Goal: Information Seeking & Learning: Learn about a topic

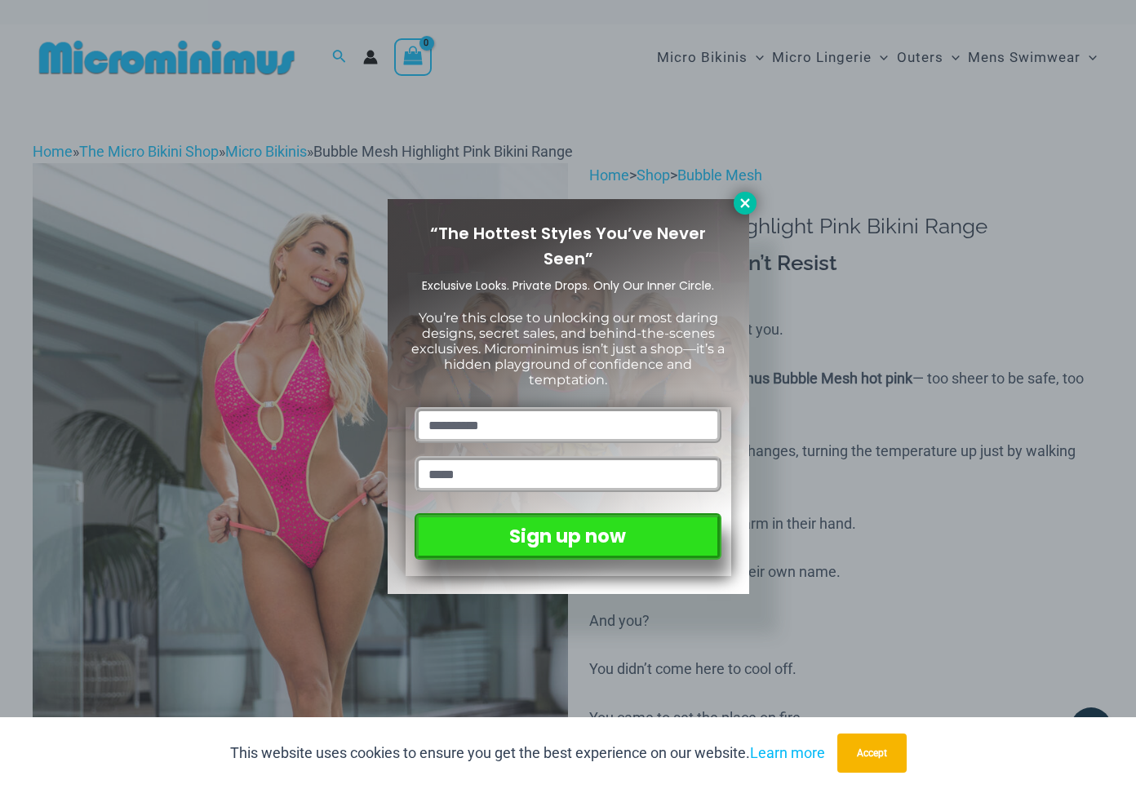
click at [747, 198] on icon at bounding box center [745, 203] width 15 height 15
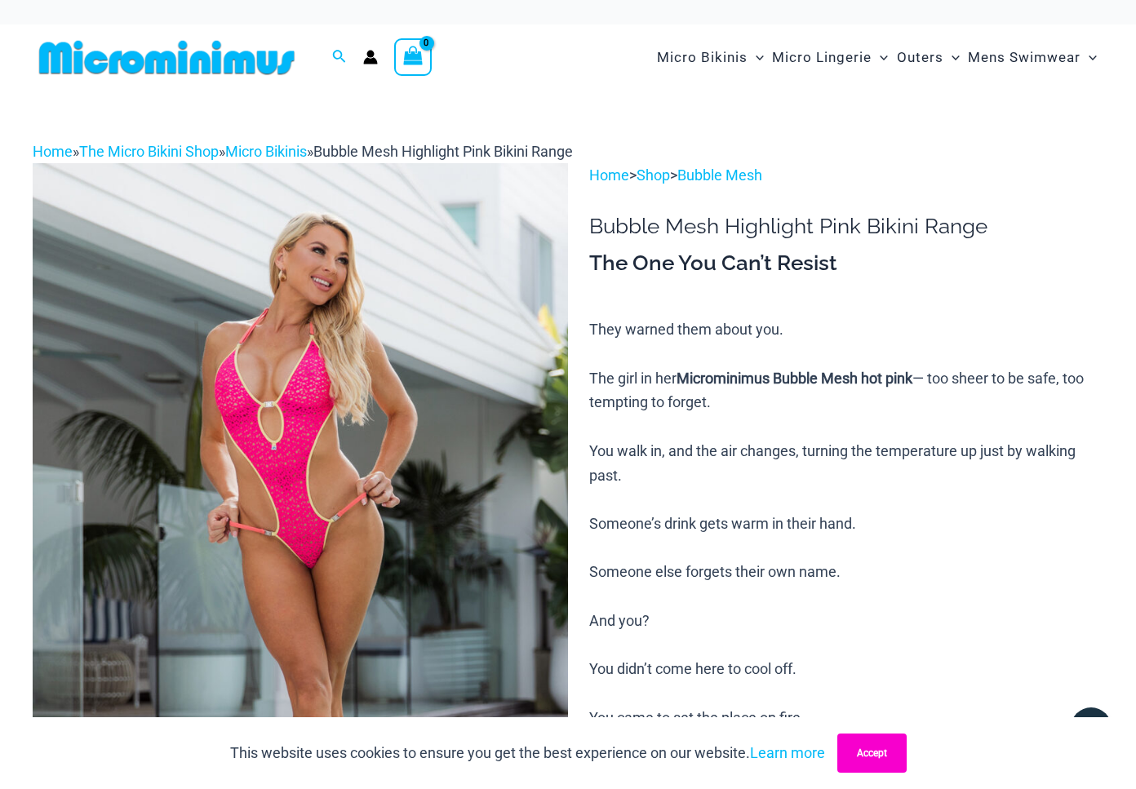
click at [882, 753] on button "Accept" at bounding box center [872, 753] width 69 height 39
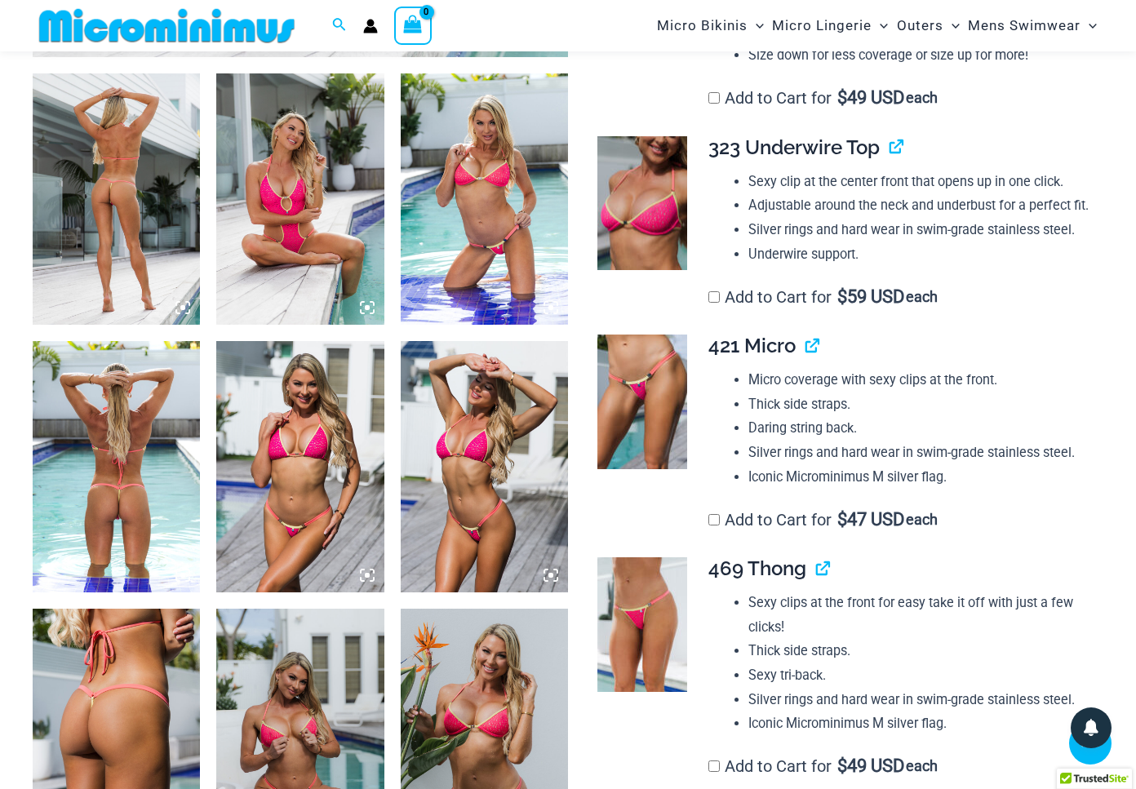
scroll to position [894, 0]
click at [642, 402] on img at bounding box center [643, 403] width 90 height 135
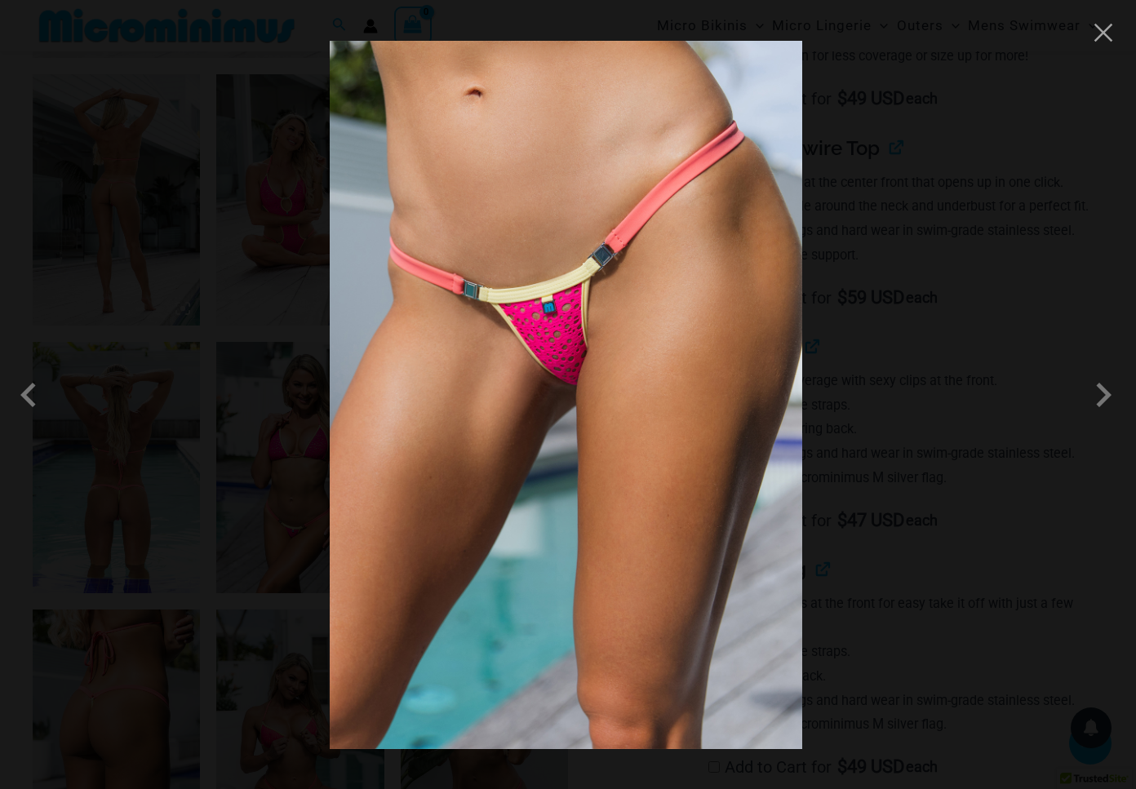
click at [709, 118] on img at bounding box center [566, 395] width 473 height 709
click at [535, 275] on img at bounding box center [566, 395] width 473 height 709
click at [534, 275] on img at bounding box center [566, 395] width 473 height 709
click at [535, 275] on img at bounding box center [566, 395] width 473 height 709
click at [1100, 20] on div at bounding box center [568, 394] width 1136 height 789
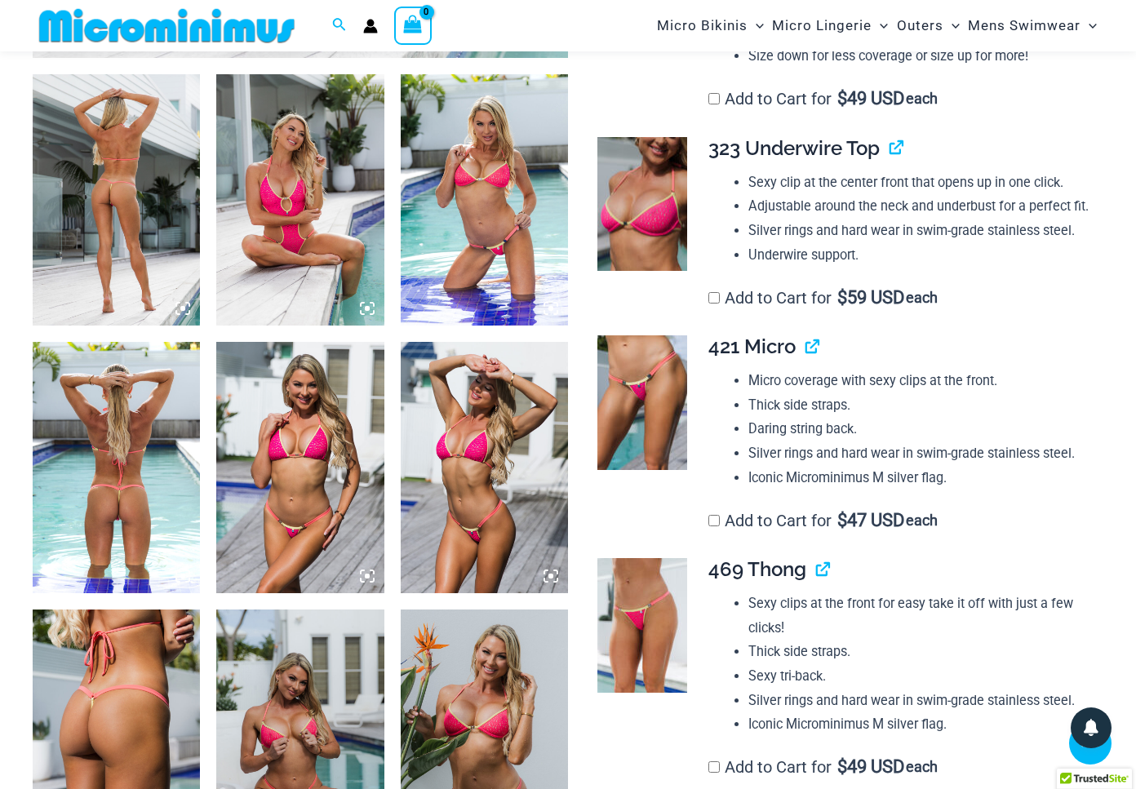
click at [464, 140] on img at bounding box center [484, 199] width 167 height 251
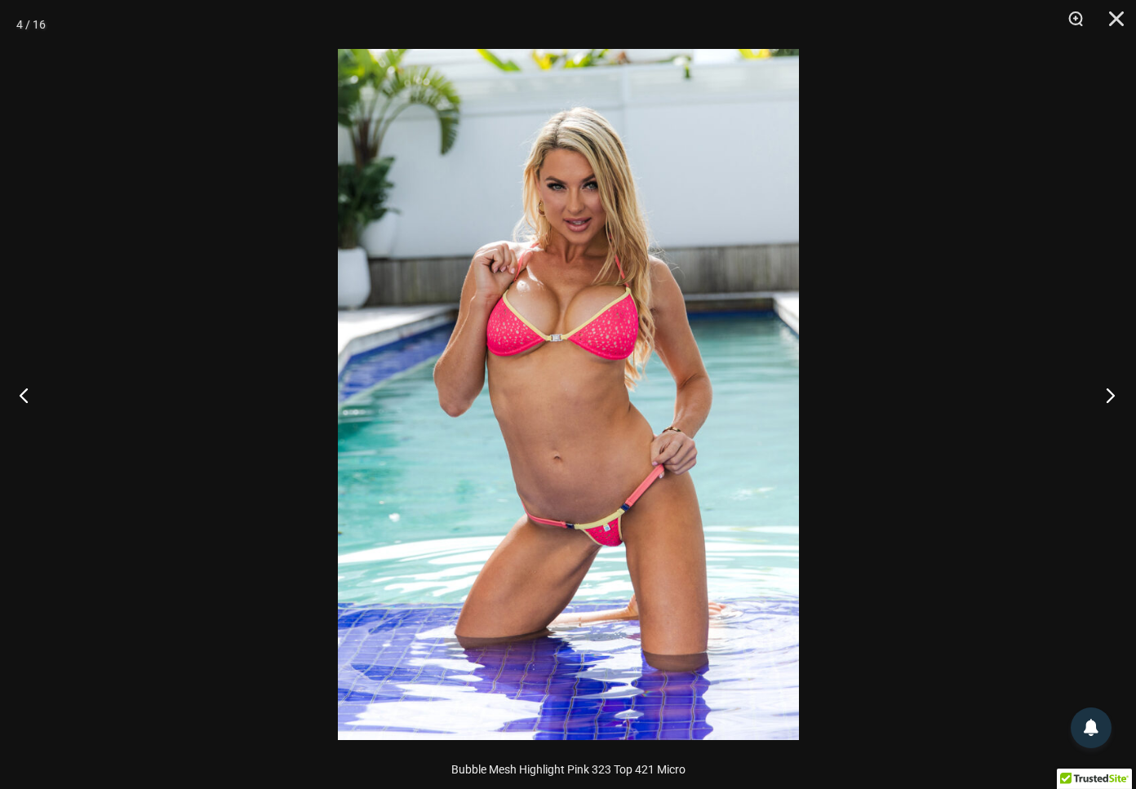
click at [1115, 398] on button "Next" at bounding box center [1105, 395] width 61 height 82
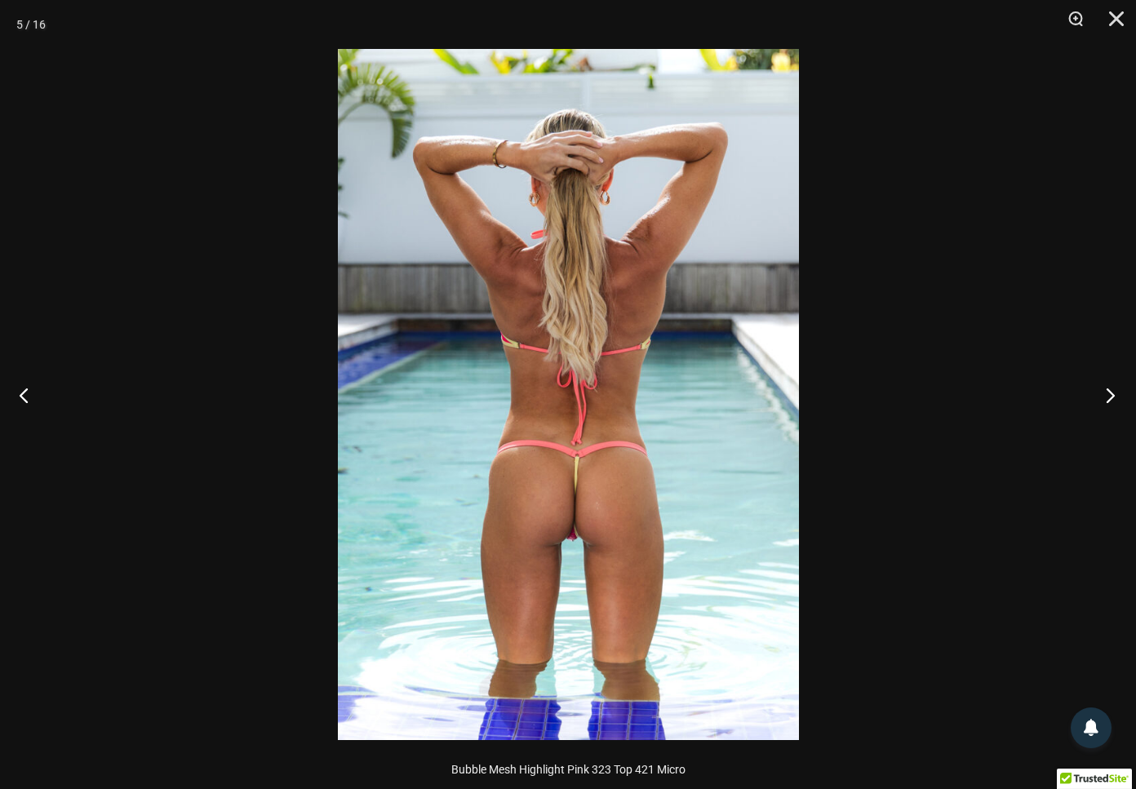
click at [1114, 397] on button "Next" at bounding box center [1105, 395] width 61 height 82
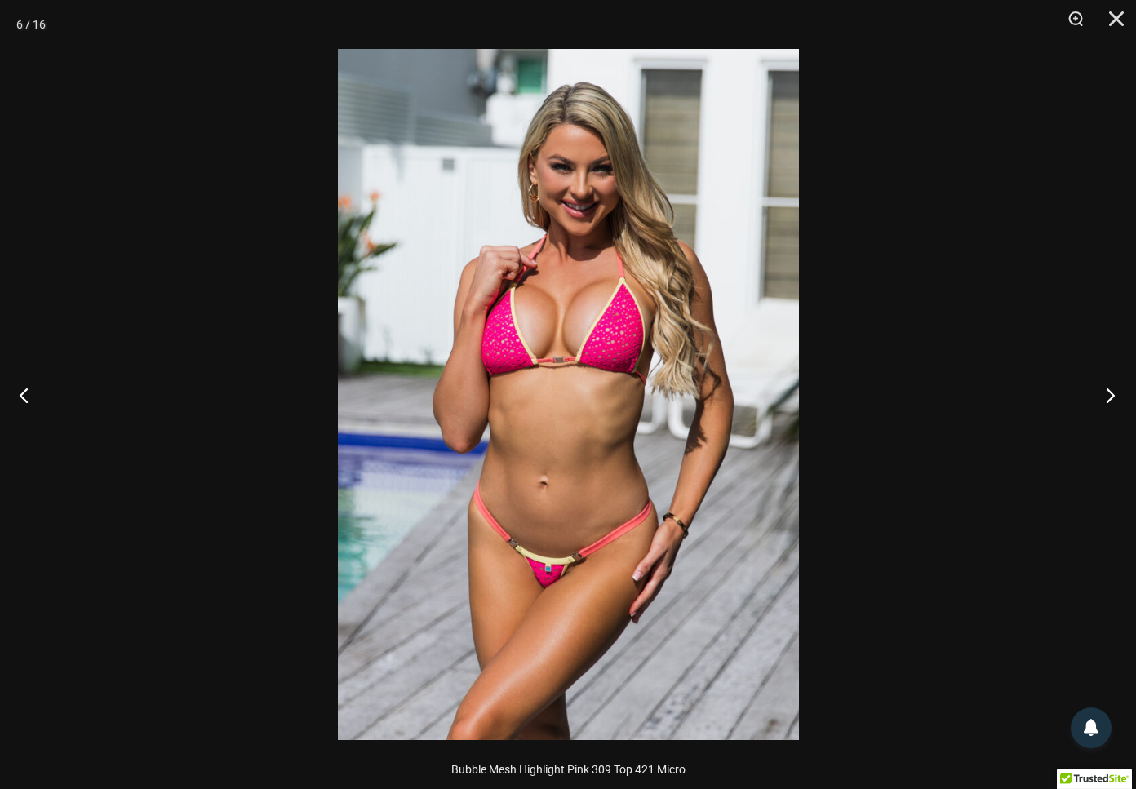
click at [1114, 396] on button "Next" at bounding box center [1105, 395] width 61 height 82
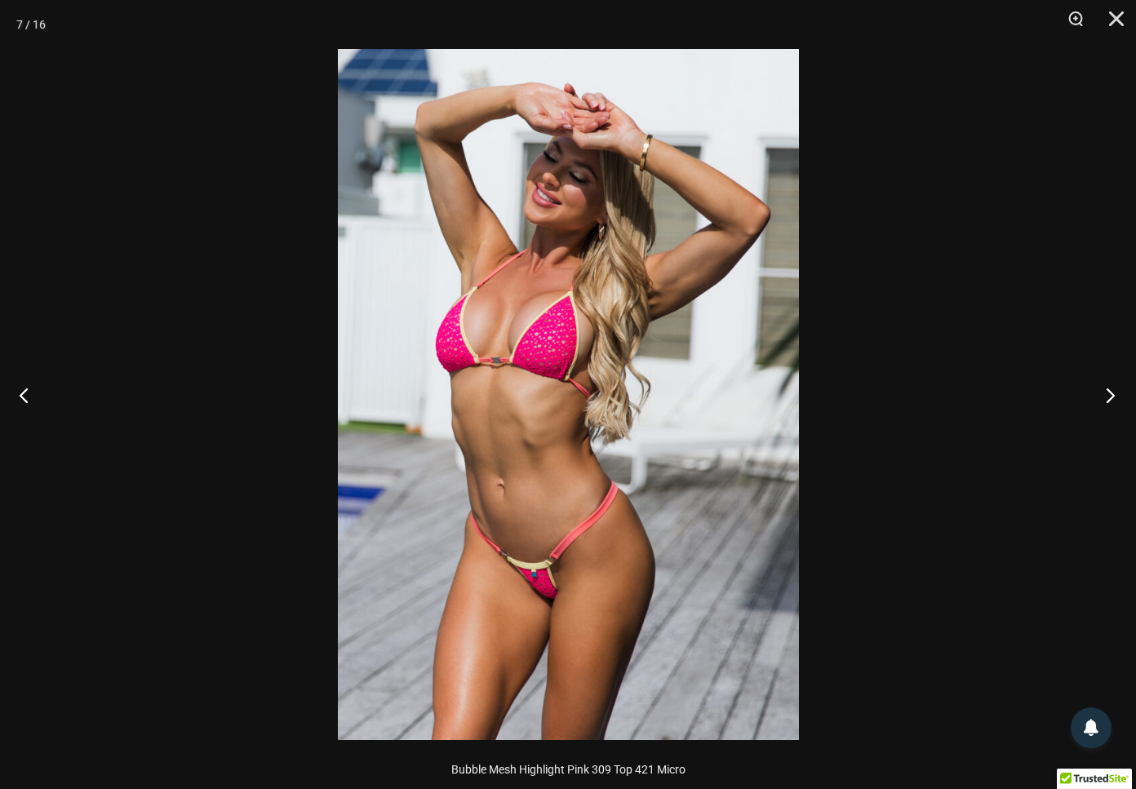
click at [1114, 397] on button "Next" at bounding box center [1105, 395] width 61 height 82
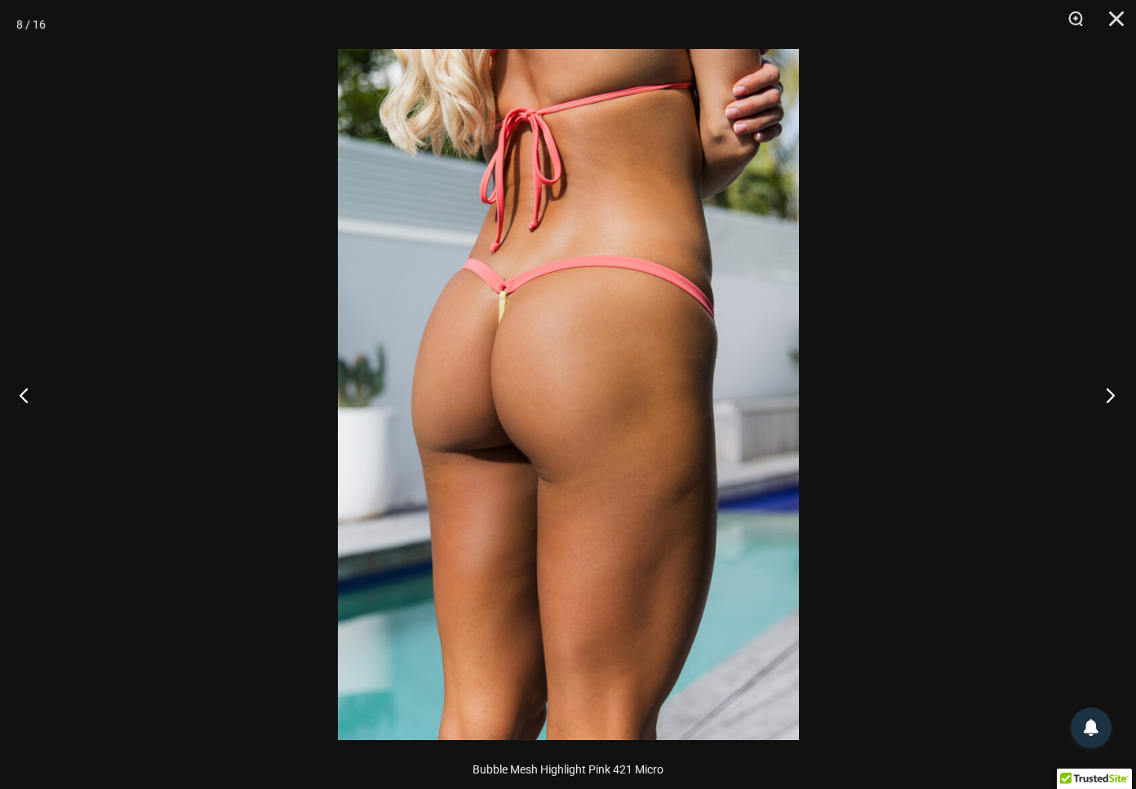
click at [1114, 397] on button "Next" at bounding box center [1105, 395] width 61 height 82
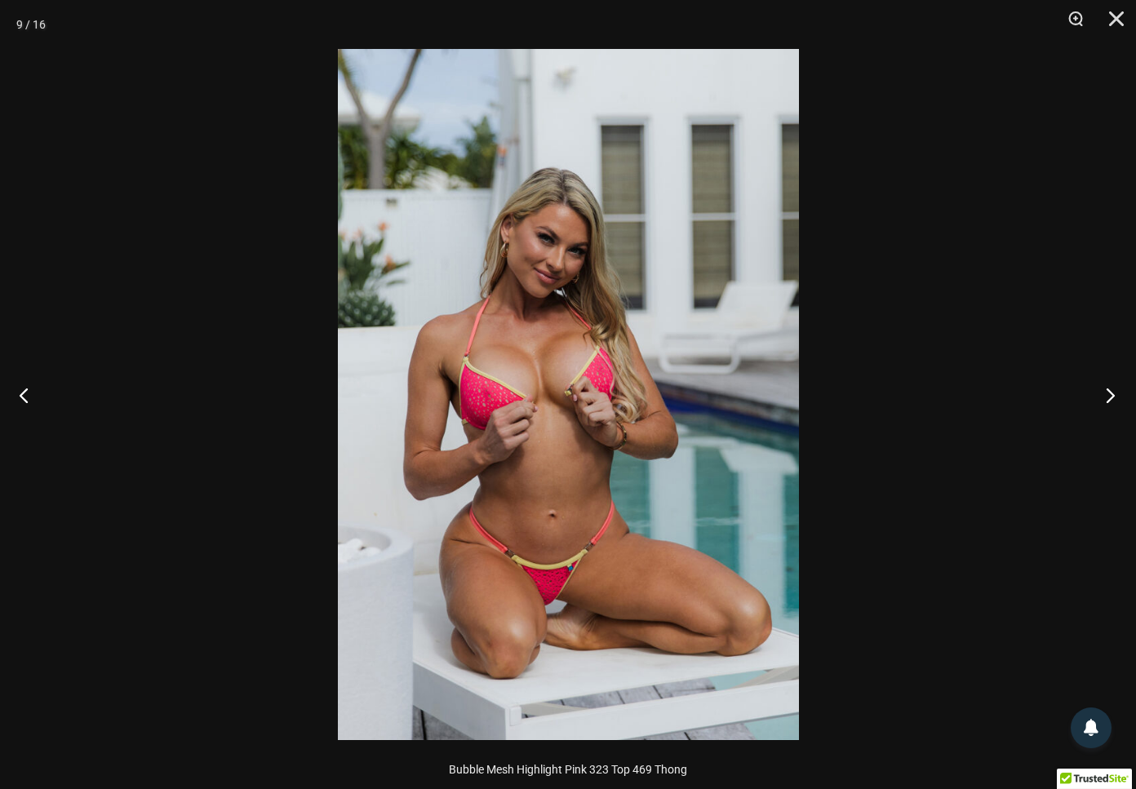
click at [1114, 396] on button "Next" at bounding box center [1105, 395] width 61 height 82
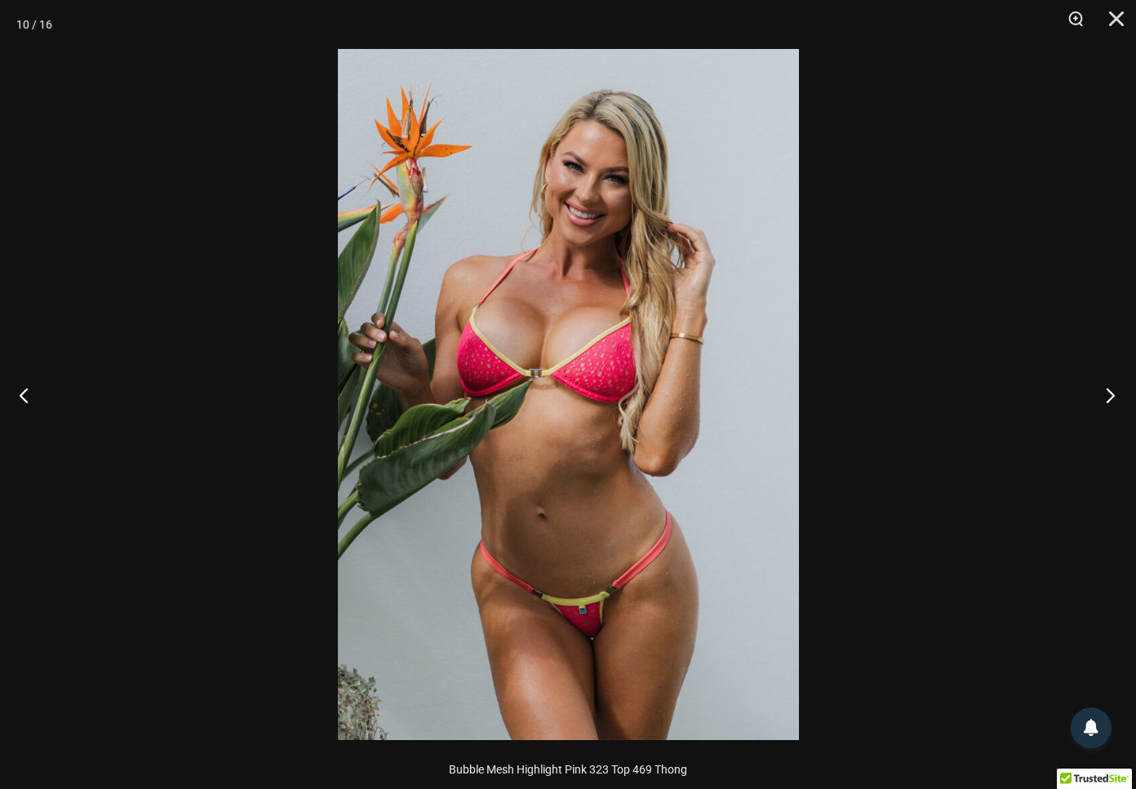
click at [1114, 397] on button "Next" at bounding box center [1105, 395] width 61 height 82
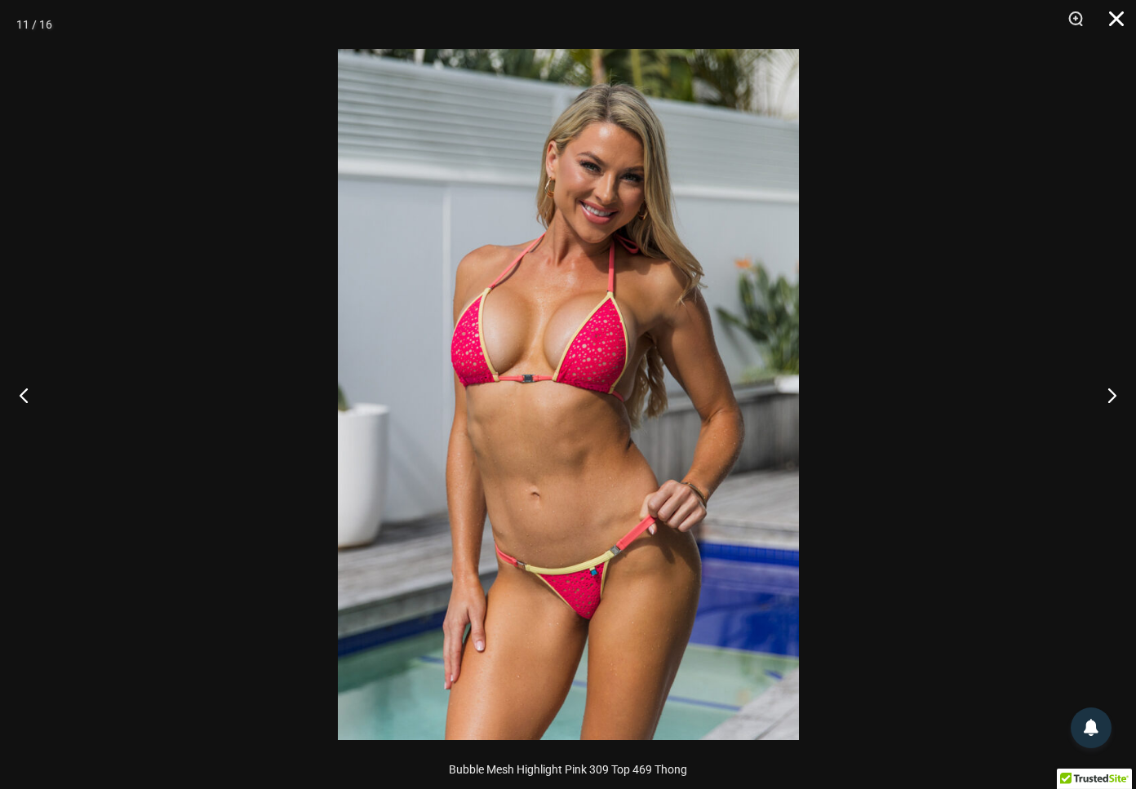
click at [1123, 22] on button "Close" at bounding box center [1111, 24] width 41 height 49
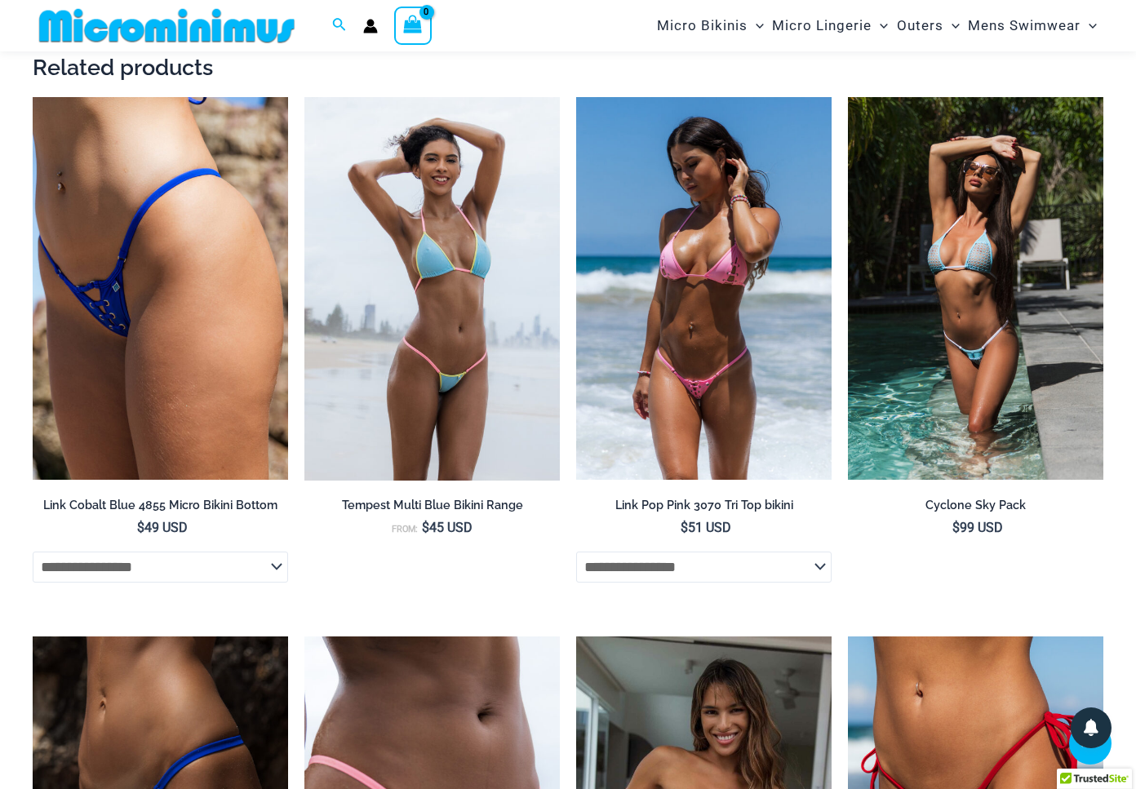
scroll to position [3511, 0]
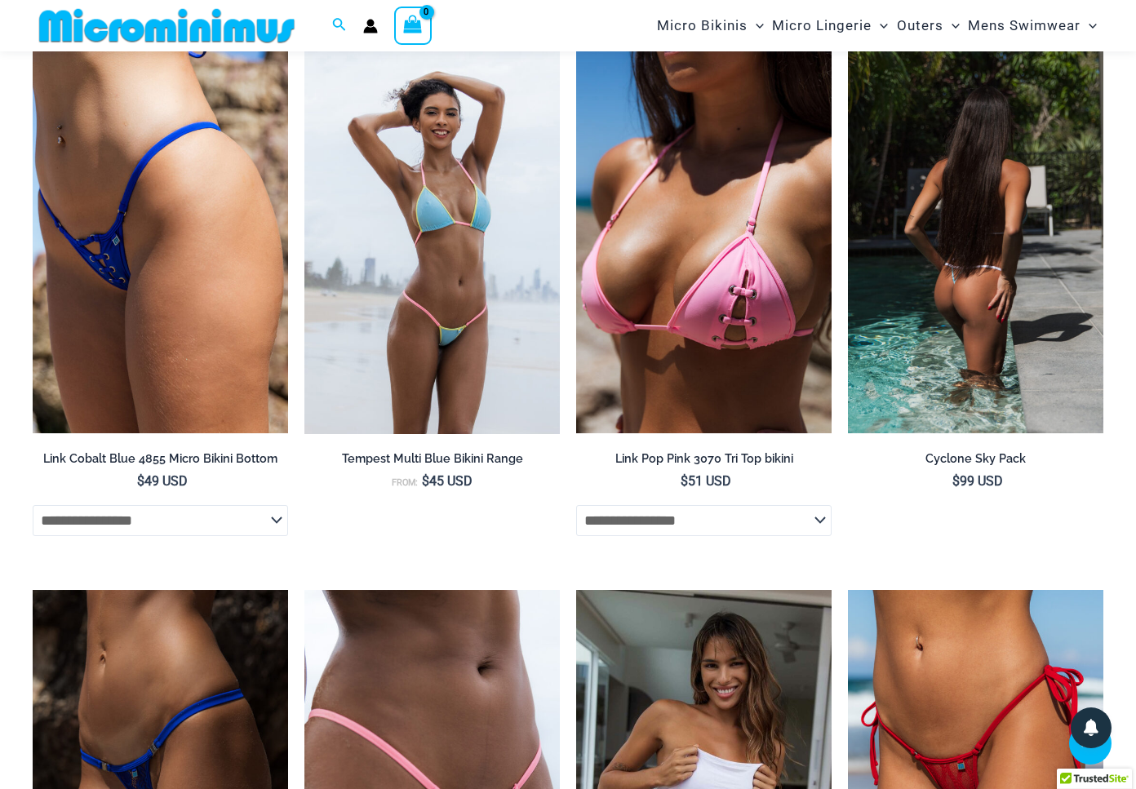
click at [1029, 177] on img at bounding box center [976, 243] width 256 height 384
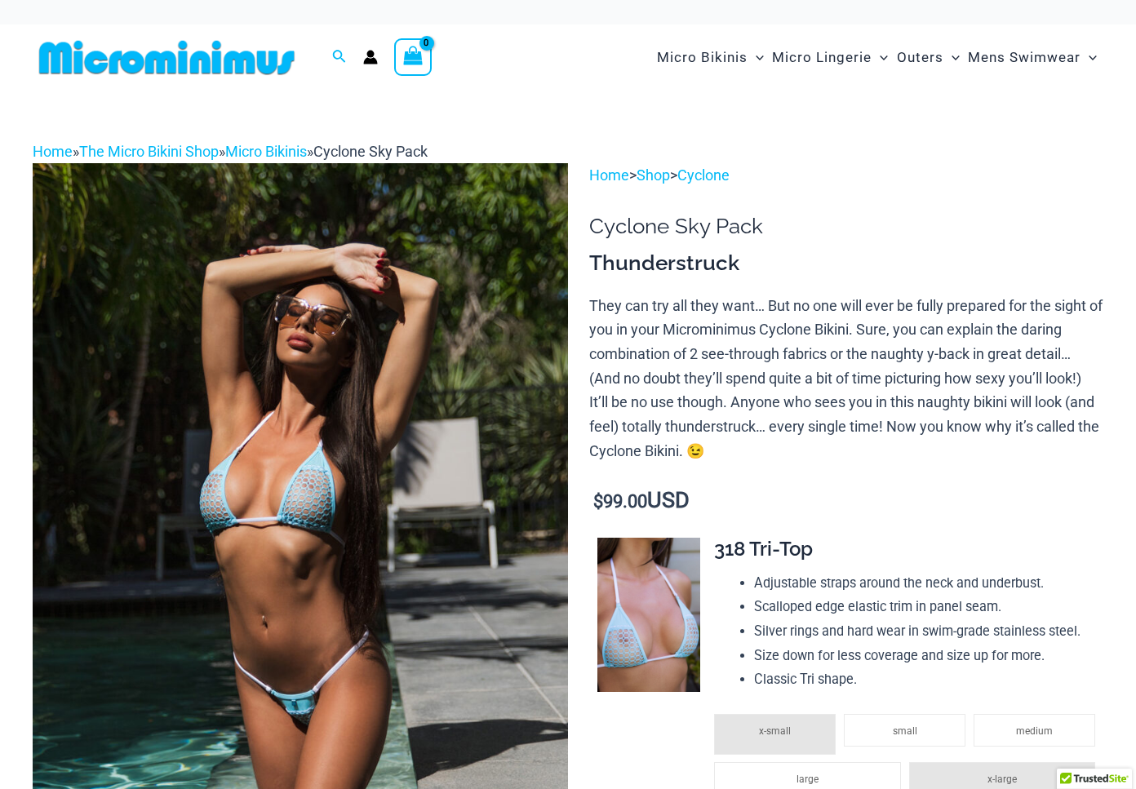
click at [274, 475] on img at bounding box center [301, 564] width 536 height 803
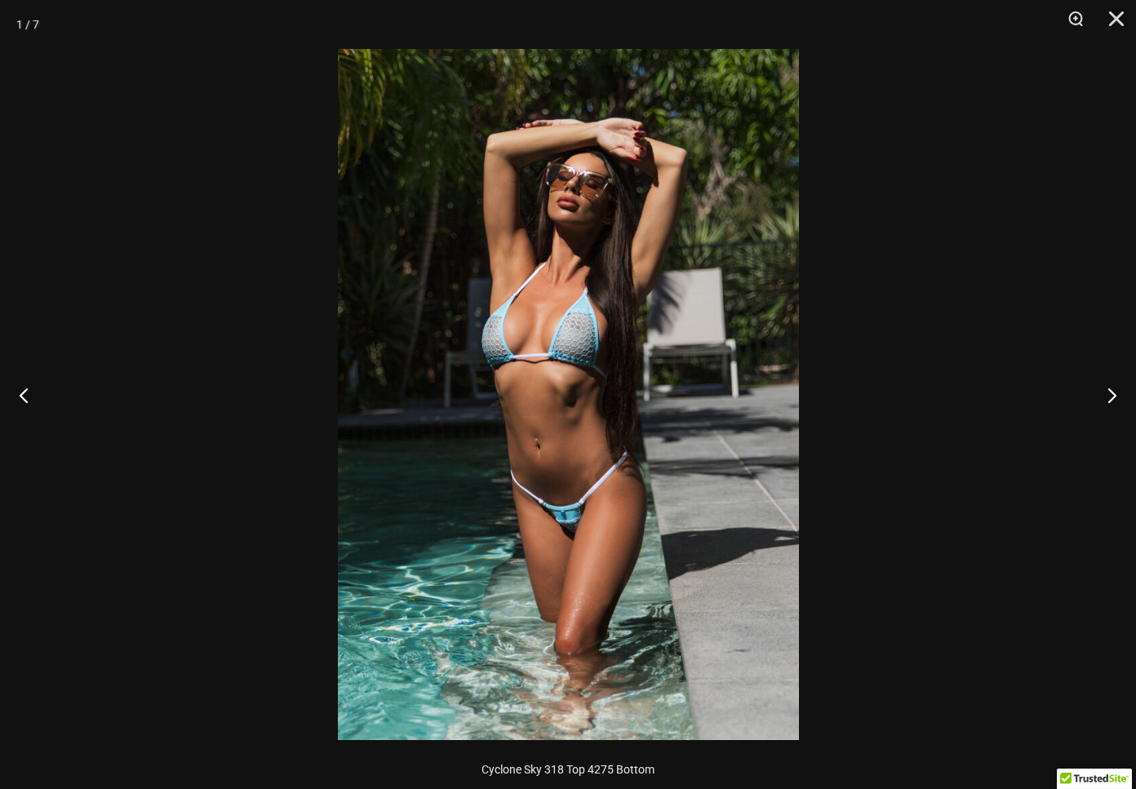
click at [502, 484] on img at bounding box center [568, 394] width 461 height 691
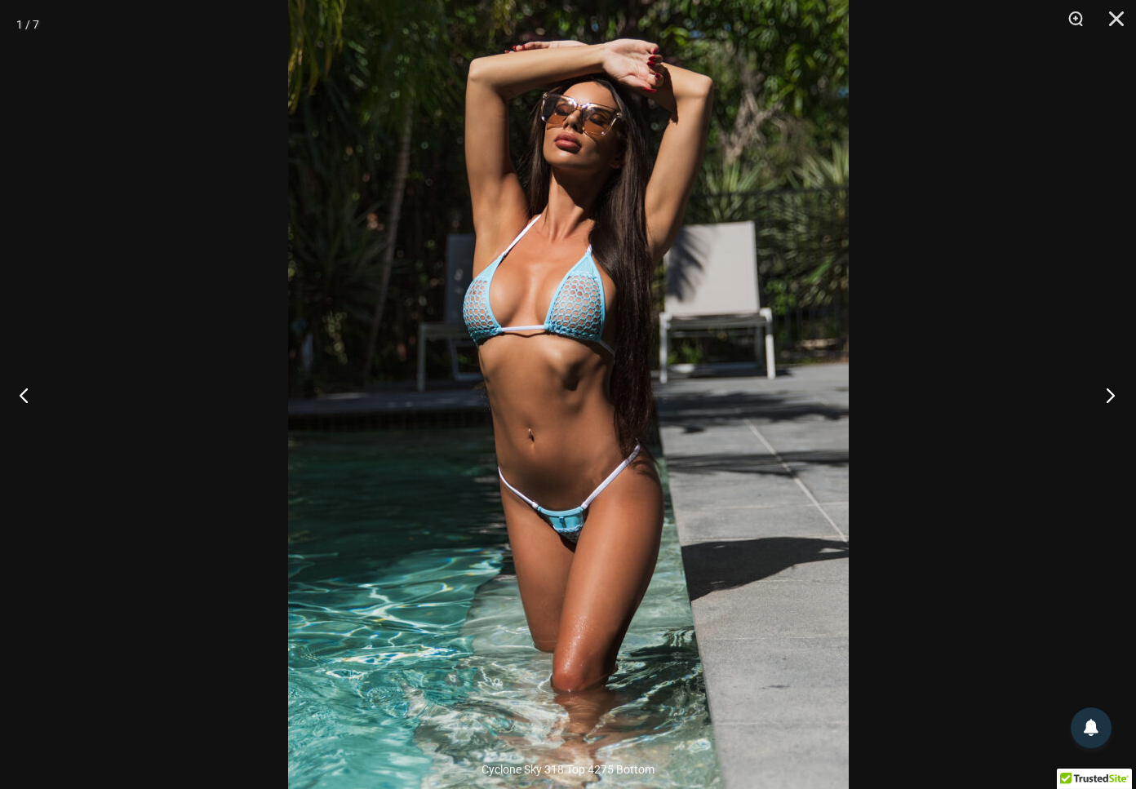
click at [1112, 394] on button "Next" at bounding box center [1105, 395] width 61 height 82
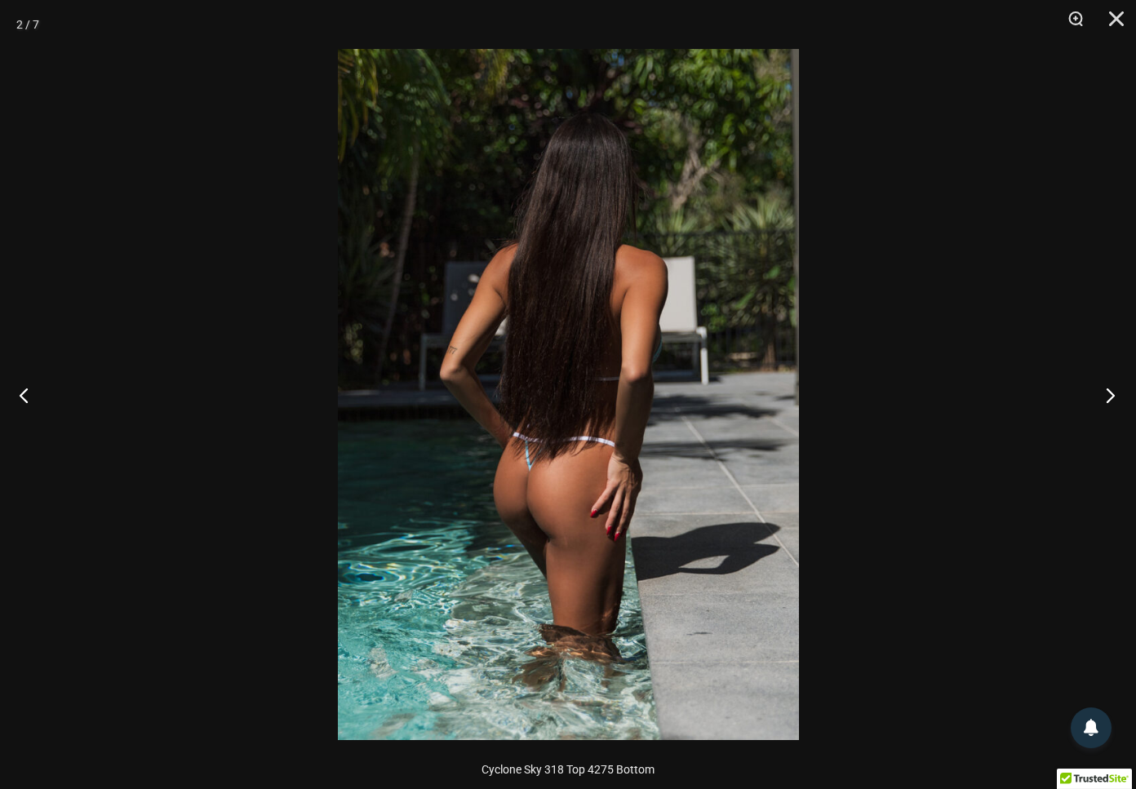
click at [1113, 394] on button "Next" at bounding box center [1105, 395] width 61 height 82
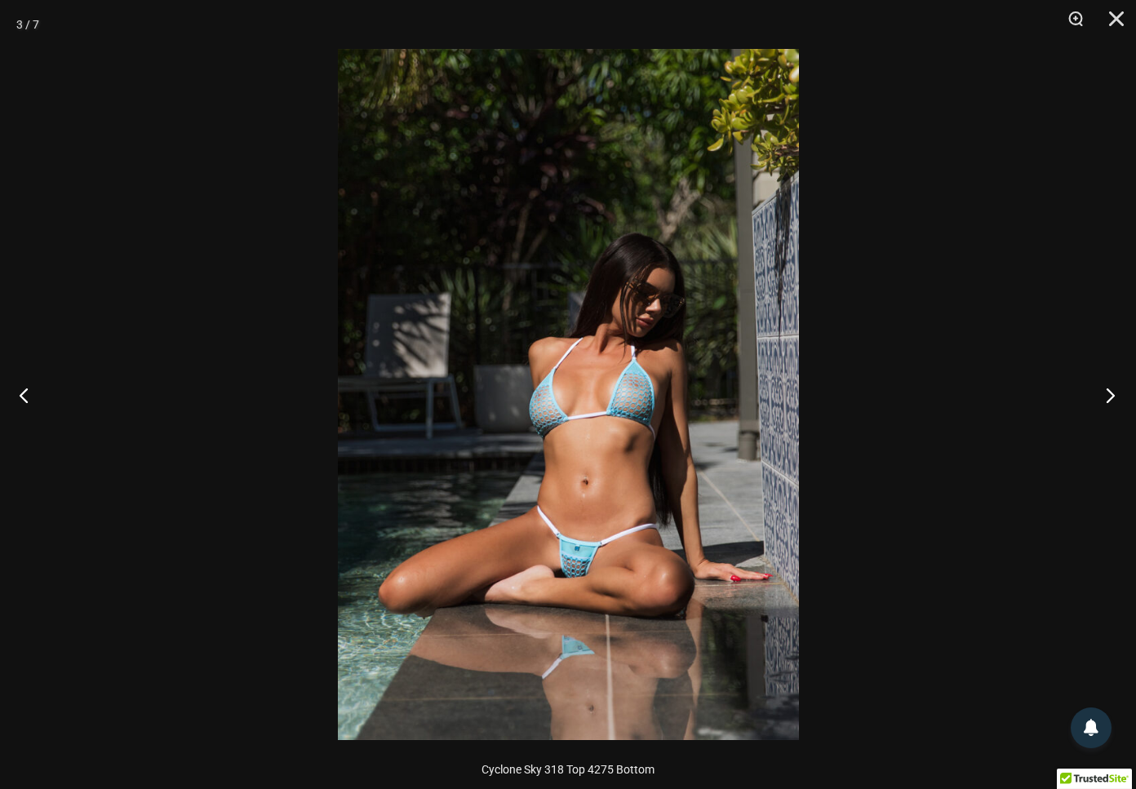
click at [1001, 407] on div "3 / 7" at bounding box center [568, 394] width 1136 height 789
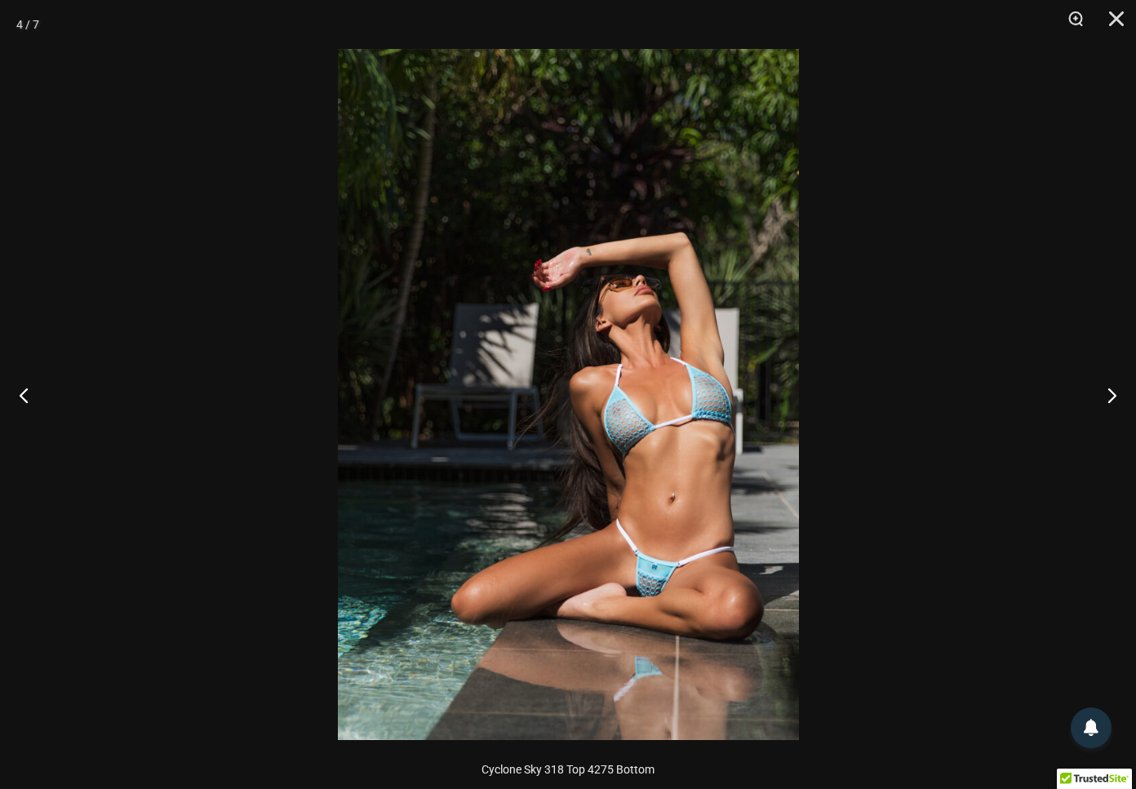
click at [647, 501] on img at bounding box center [568, 394] width 461 height 691
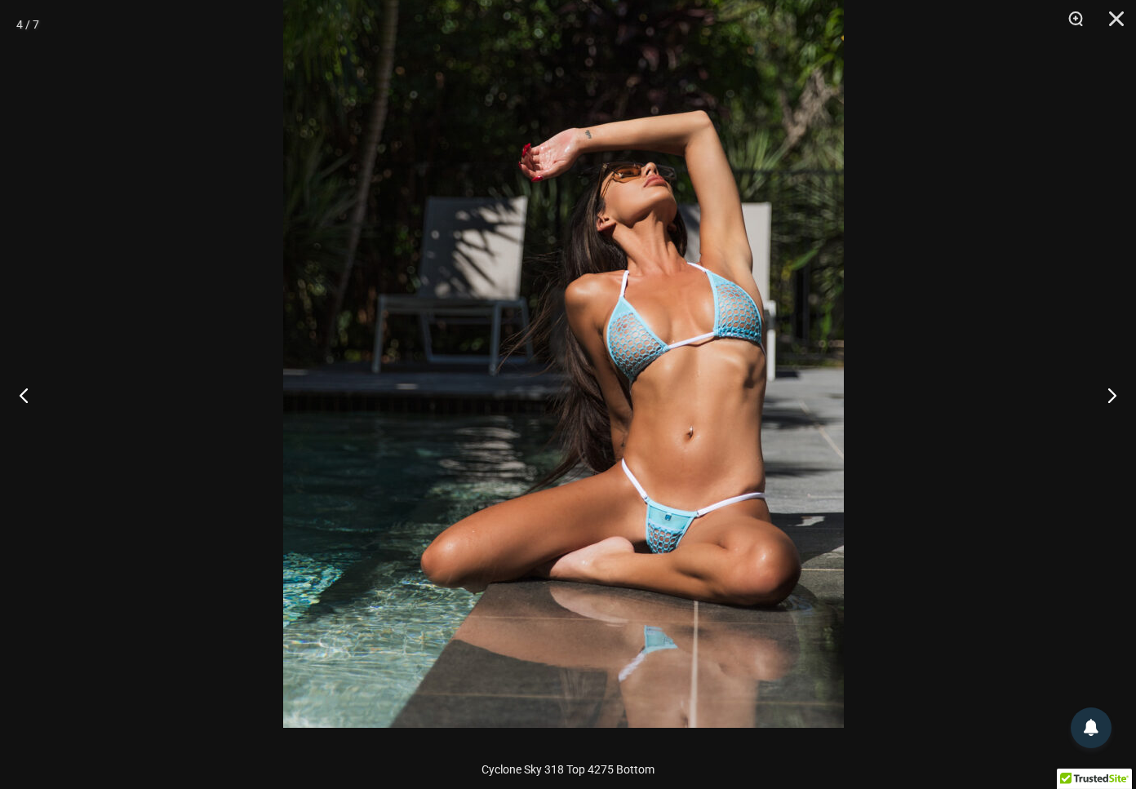
click at [656, 371] on img at bounding box center [563, 307] width 561 height 841
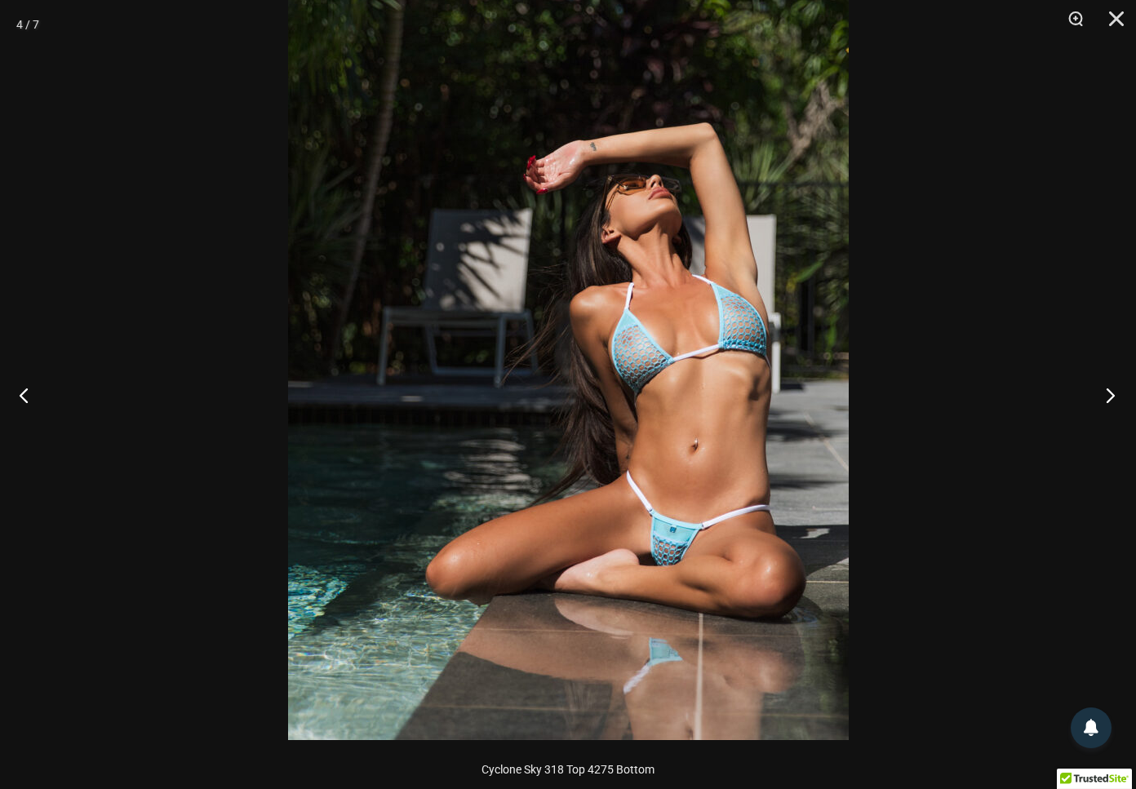
click at [1111, 395] on button "Next" at bounding box center [1105, 395] width 61 height 82
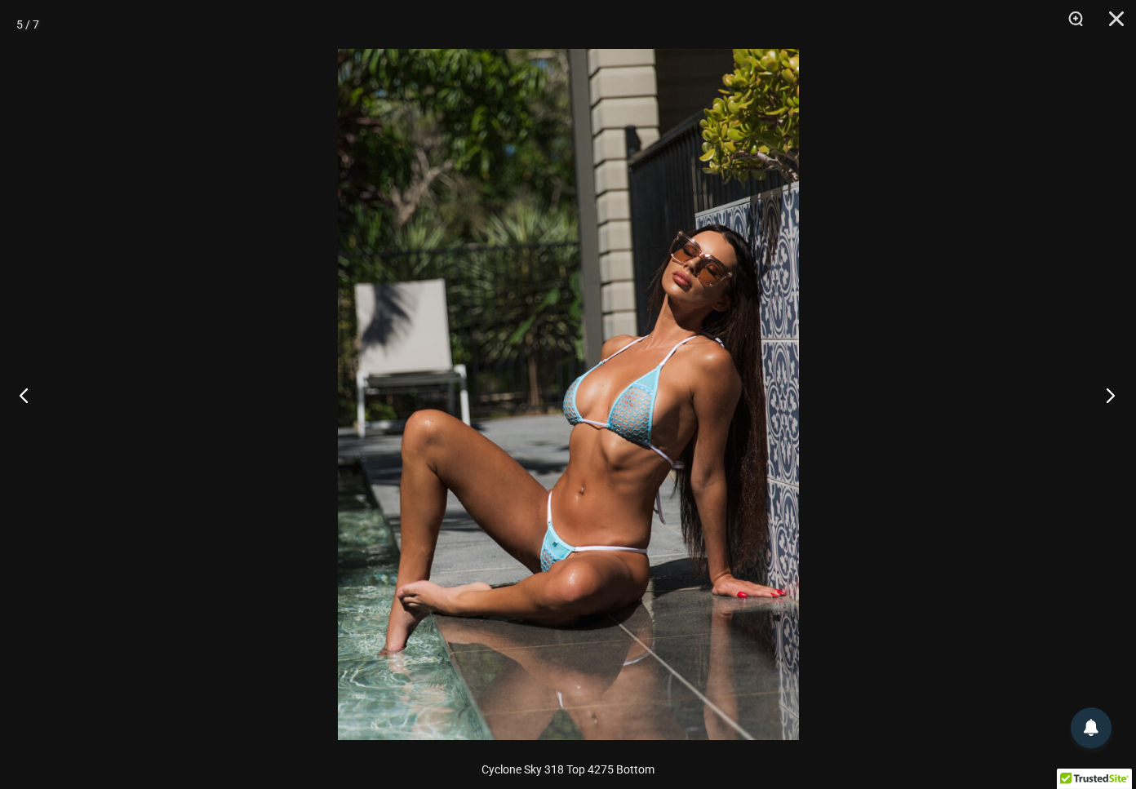
click at [1111, 394] on button "Next" at bounding box center [1105, 395] width 61 height 82
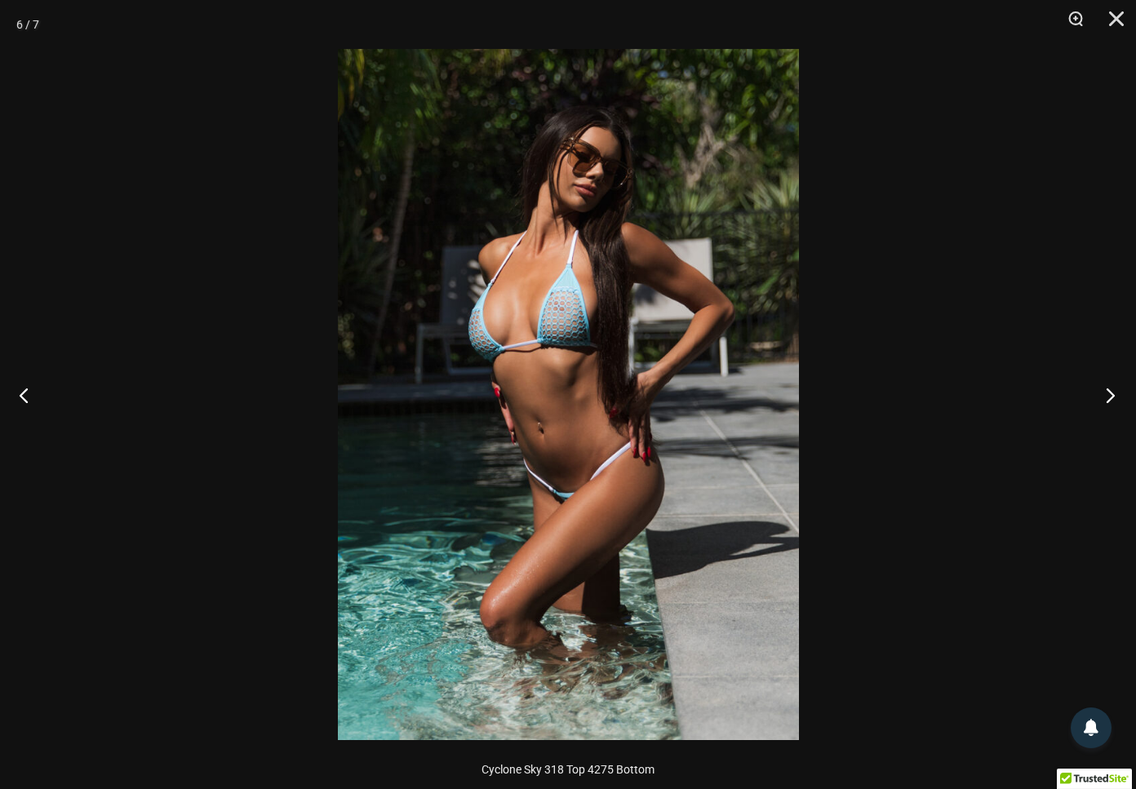
click at [1111, 394] on button "Next" at bounding box center [1105, 395] width 61 height 82
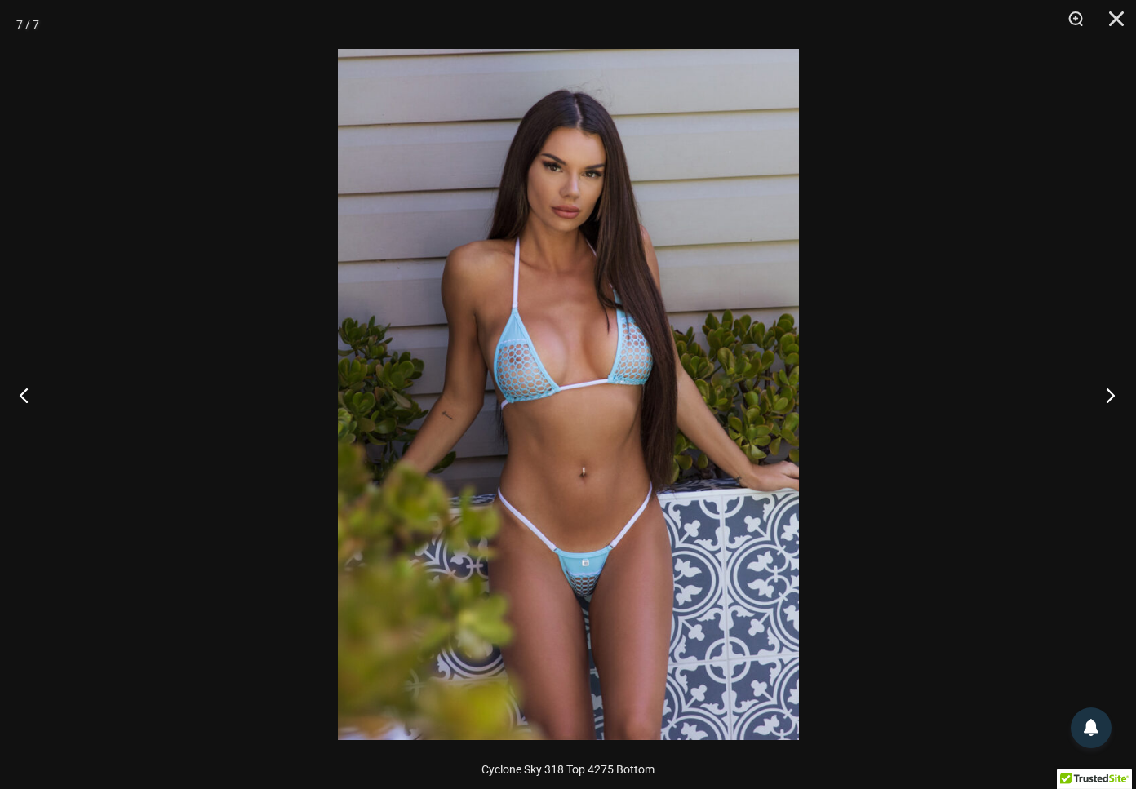
click at [1112, 395] on button "Next" at bounding box center [1105, 395] width 61 height 82
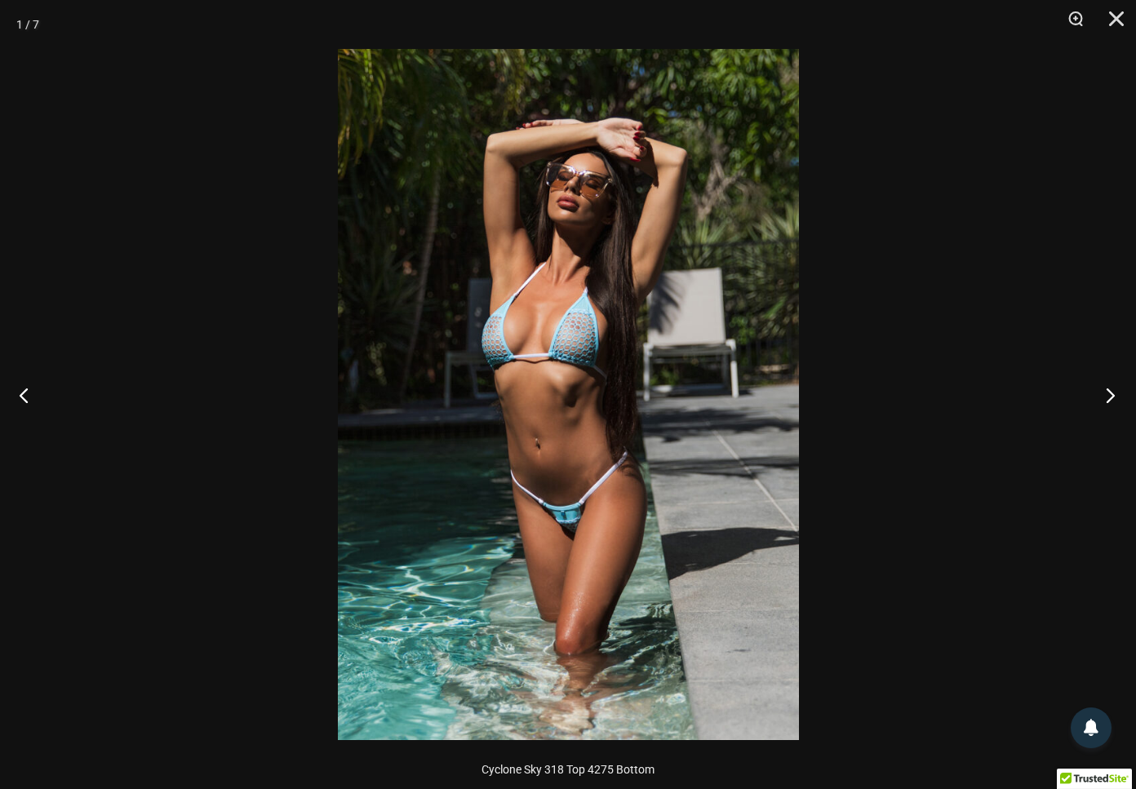
click at [1112, 395] on button "Next" at bounding box center [1105, 395] width 61 height 82
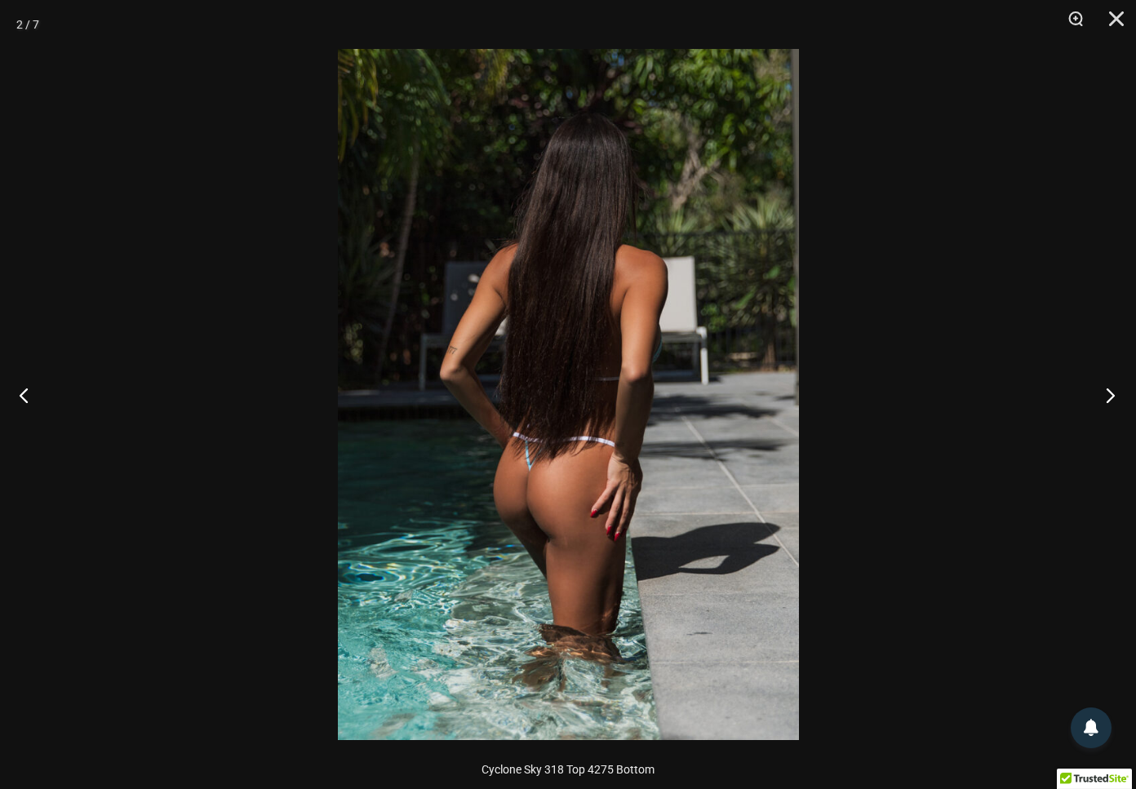
click at [1112, 395] on button "Next" at bounding box center [1105, 395] width 61 height 82
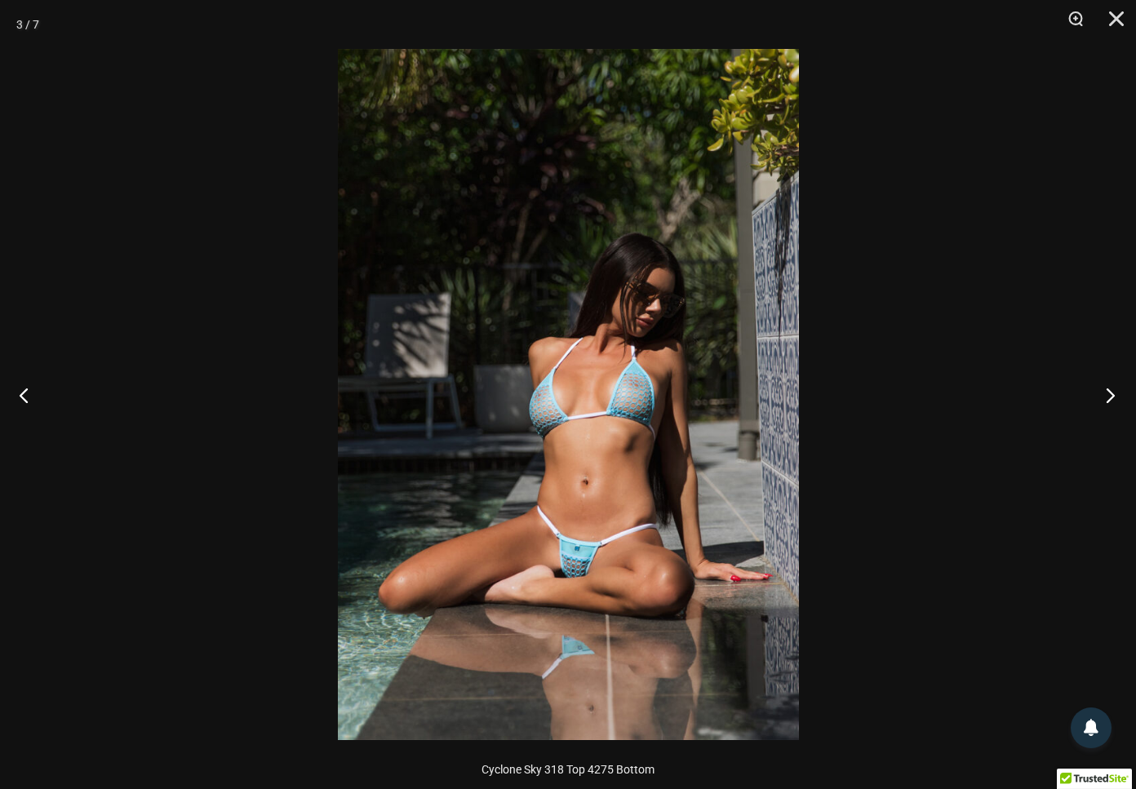
click at [1112, 395] on button "Next" at bounding box center [1105, 395] width 61 height 82
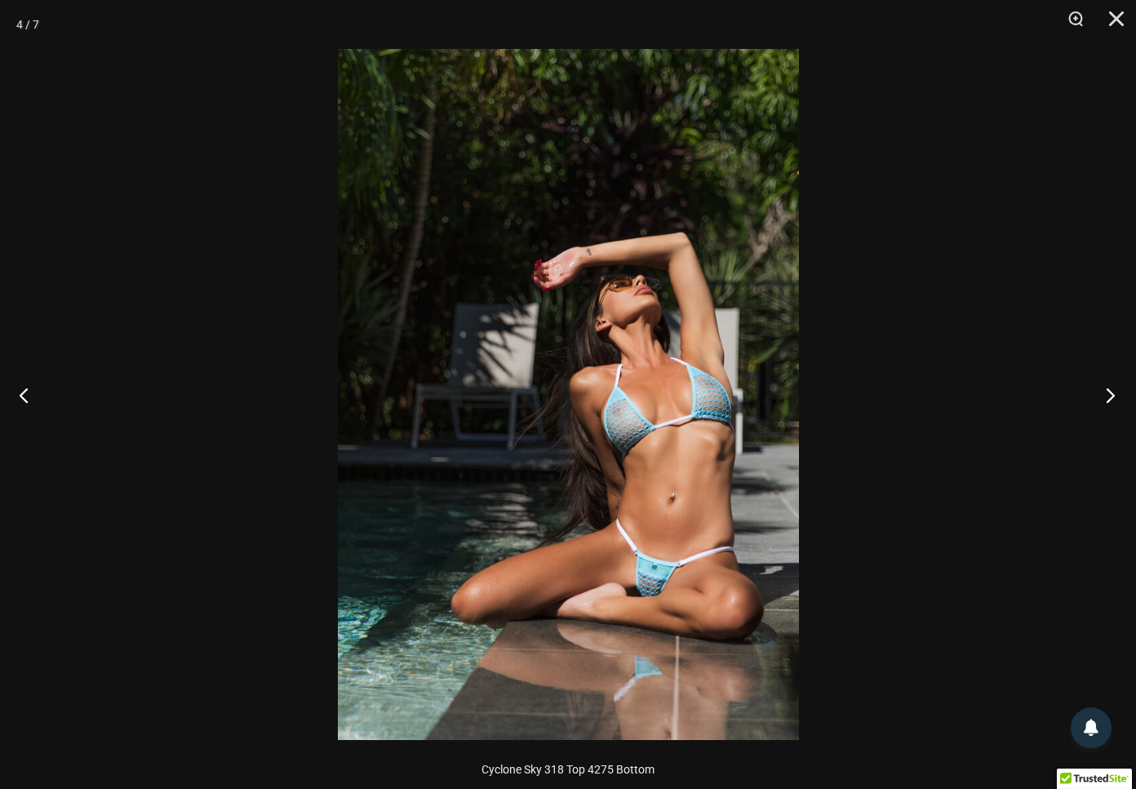
click at [1112, 395] on button "Next" at bounding box center [1105, 395] width 61 height 82
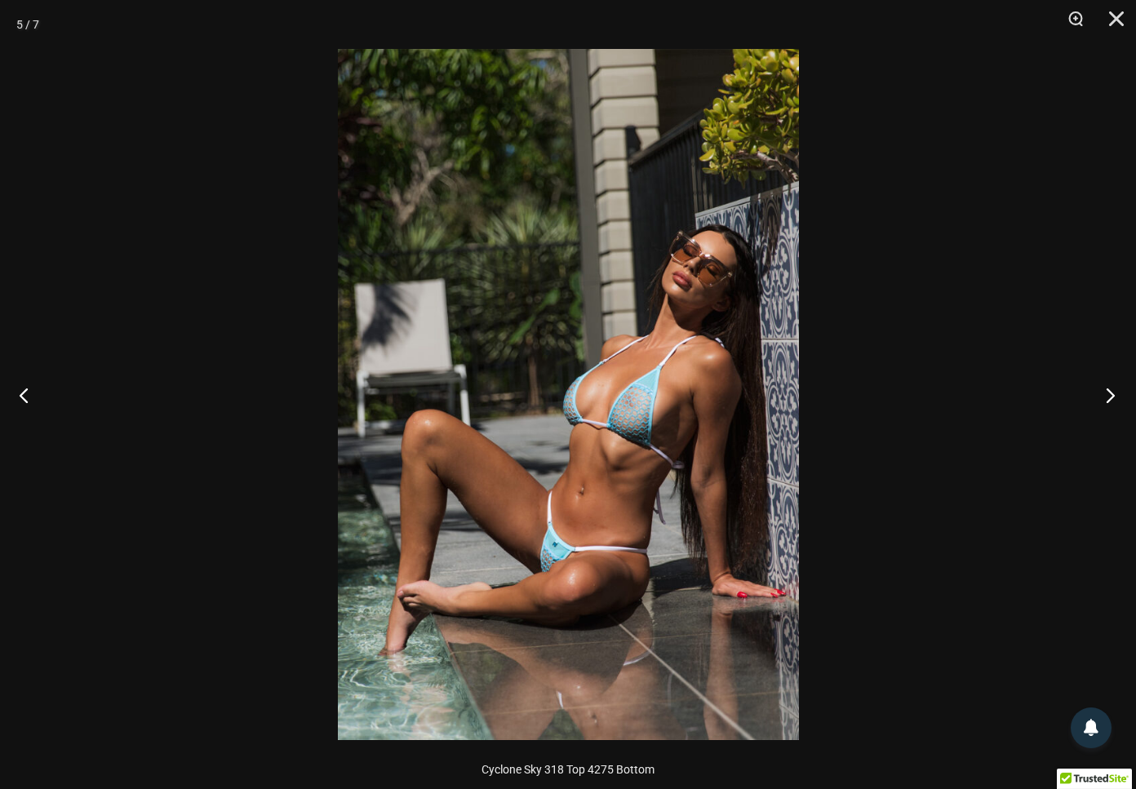
click at [1111, 394] on button "Next" at bounding box center [1105, 395] width 61 height 82
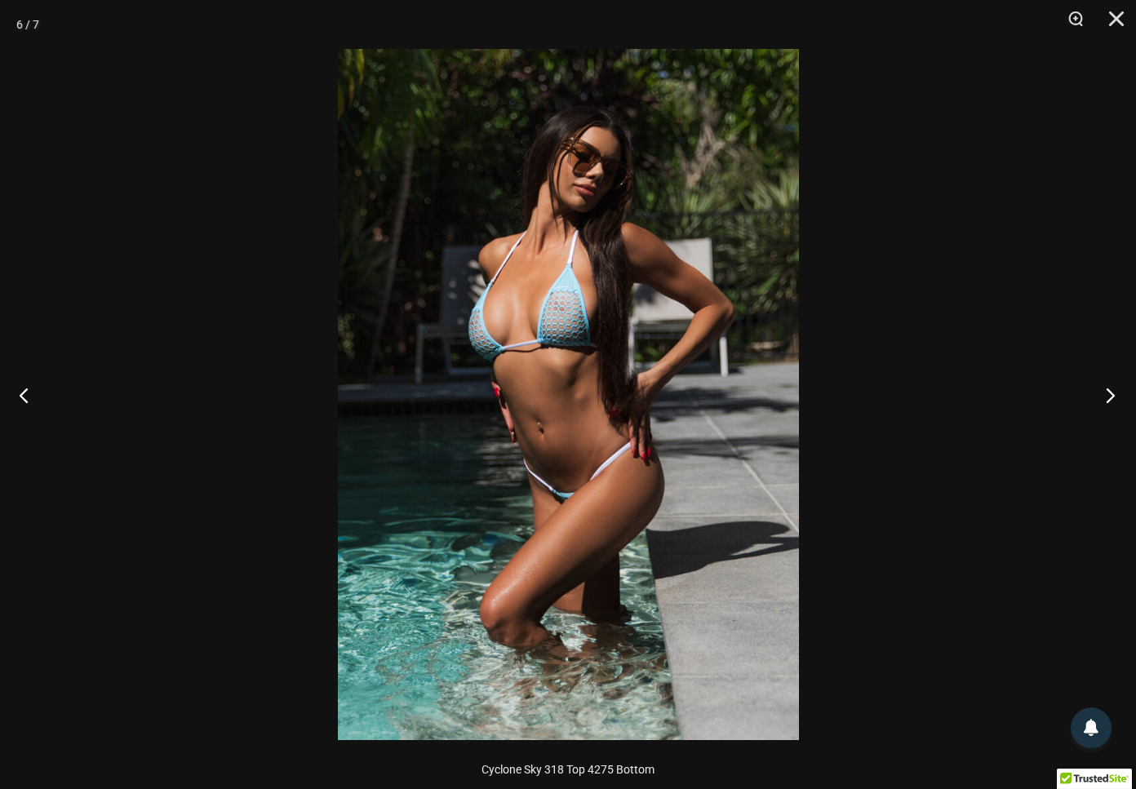
click at [1111, 394] on button "Next" at bounding box center [1105, 395] width 61 height 82
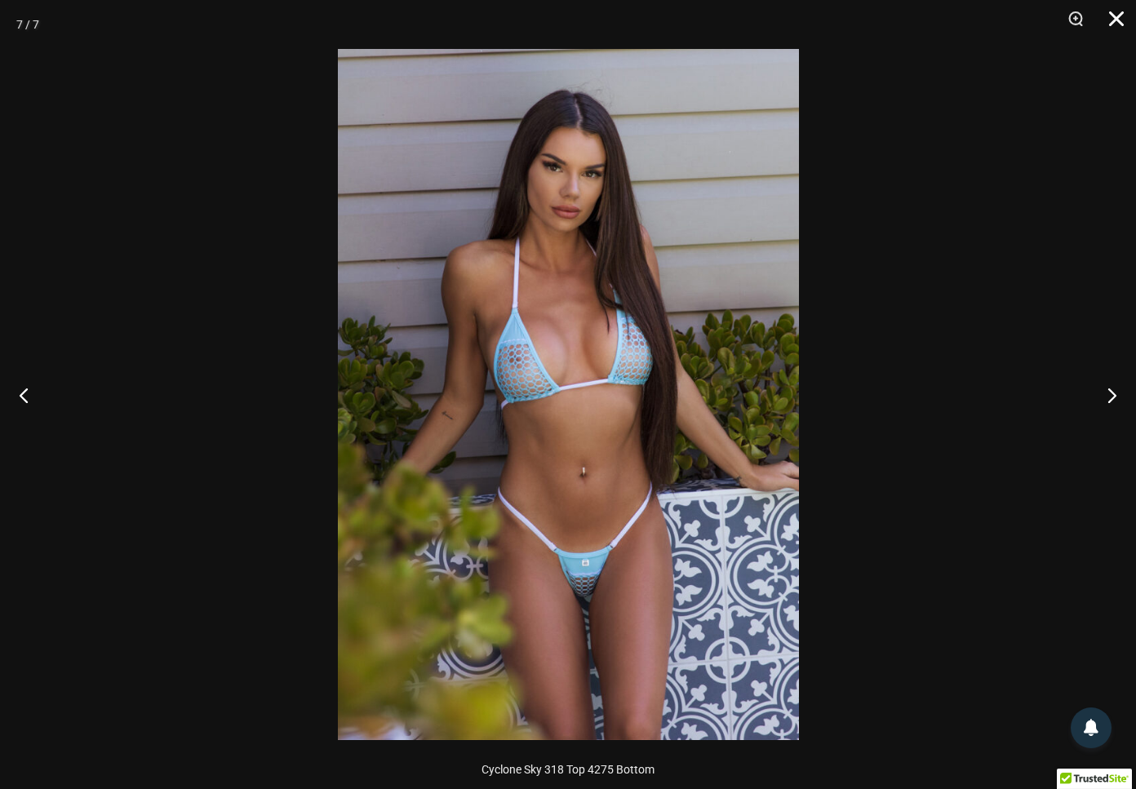
click at [1110, 21] on button "Close" at bounding box center [1111, 24] width 41 height 49
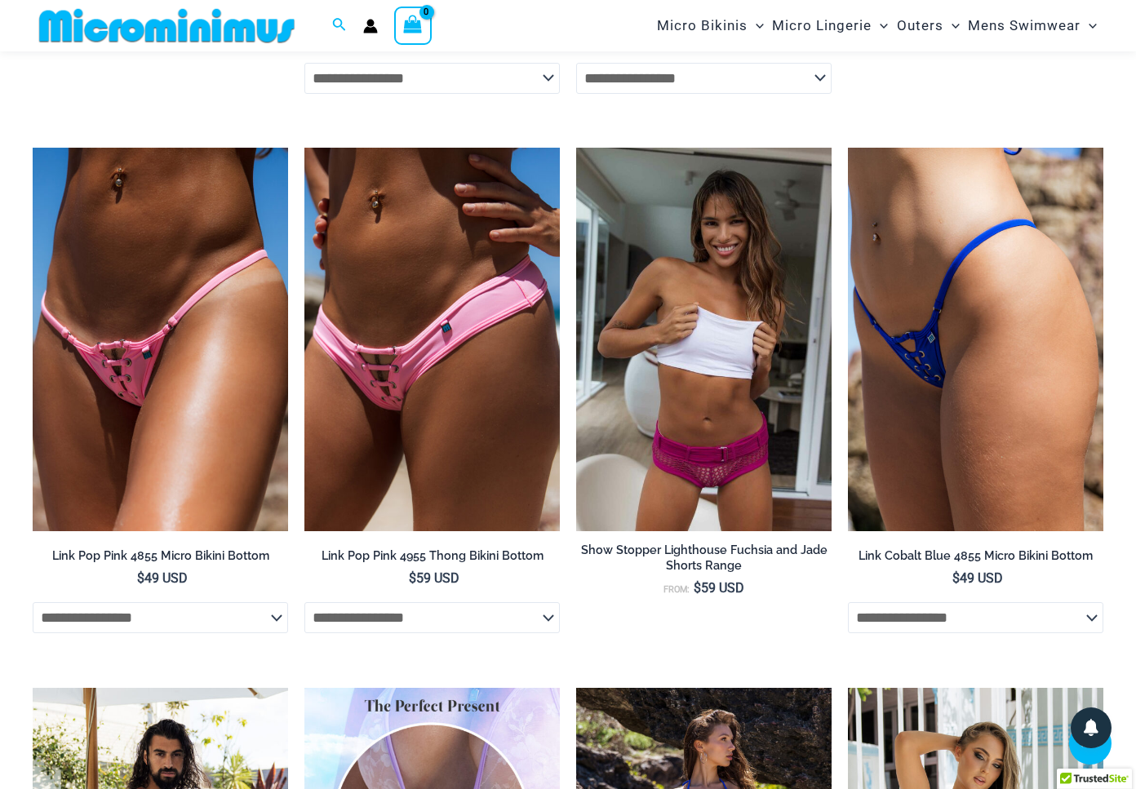
scroll to position [2505, 0]
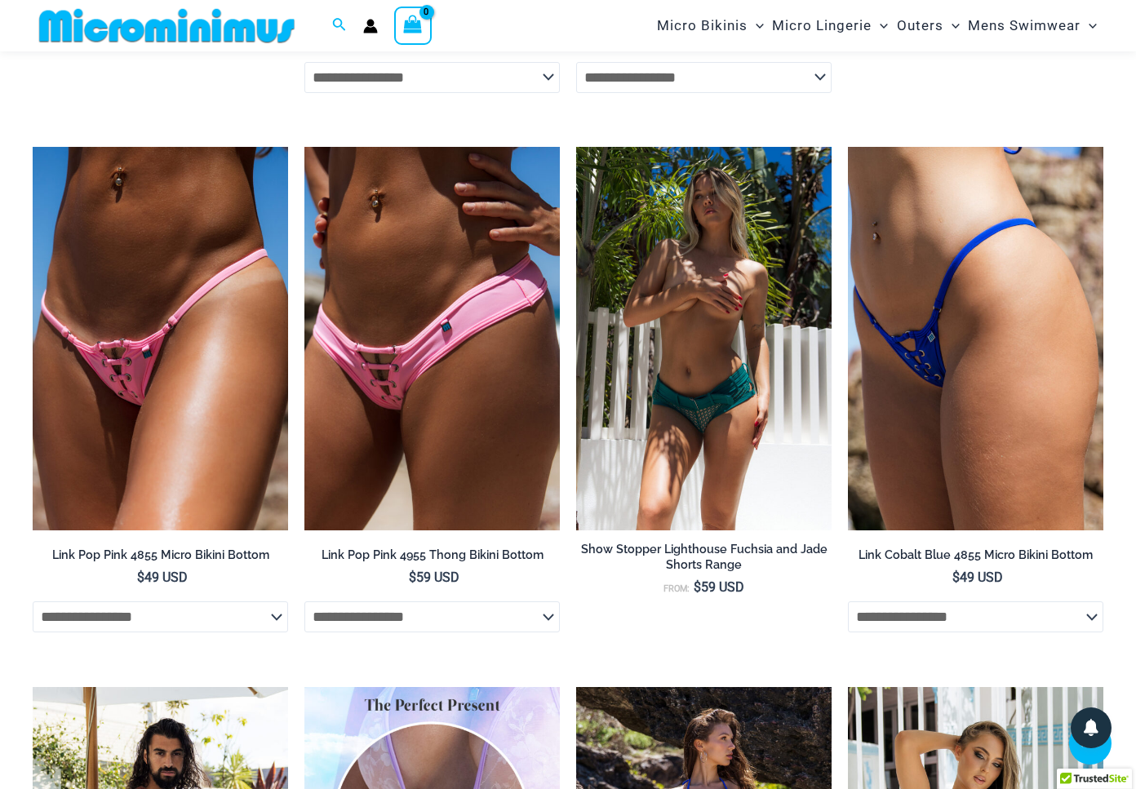
click at [800, 214] on img at bounding box center [704, 339] width 256 height 384
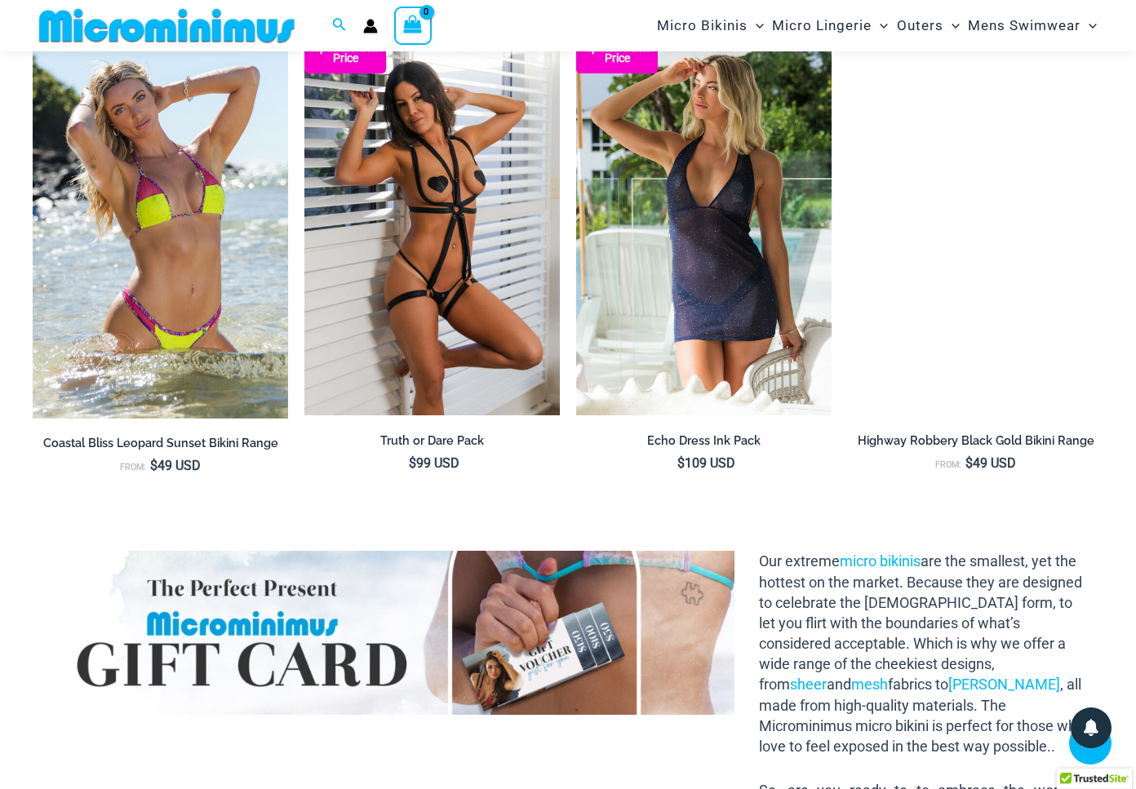
scroll to position [1350, 0]
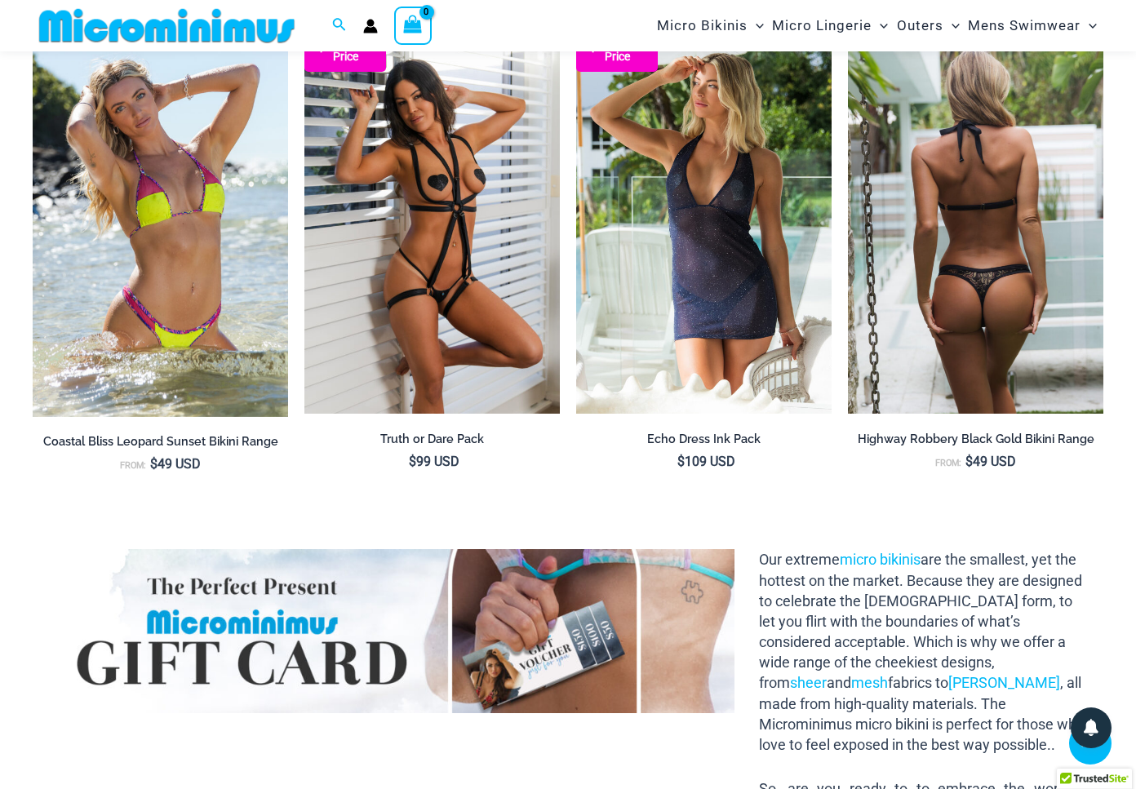
click at [1035, 271] on img at bounding box center [976, 223] width 256 height 384
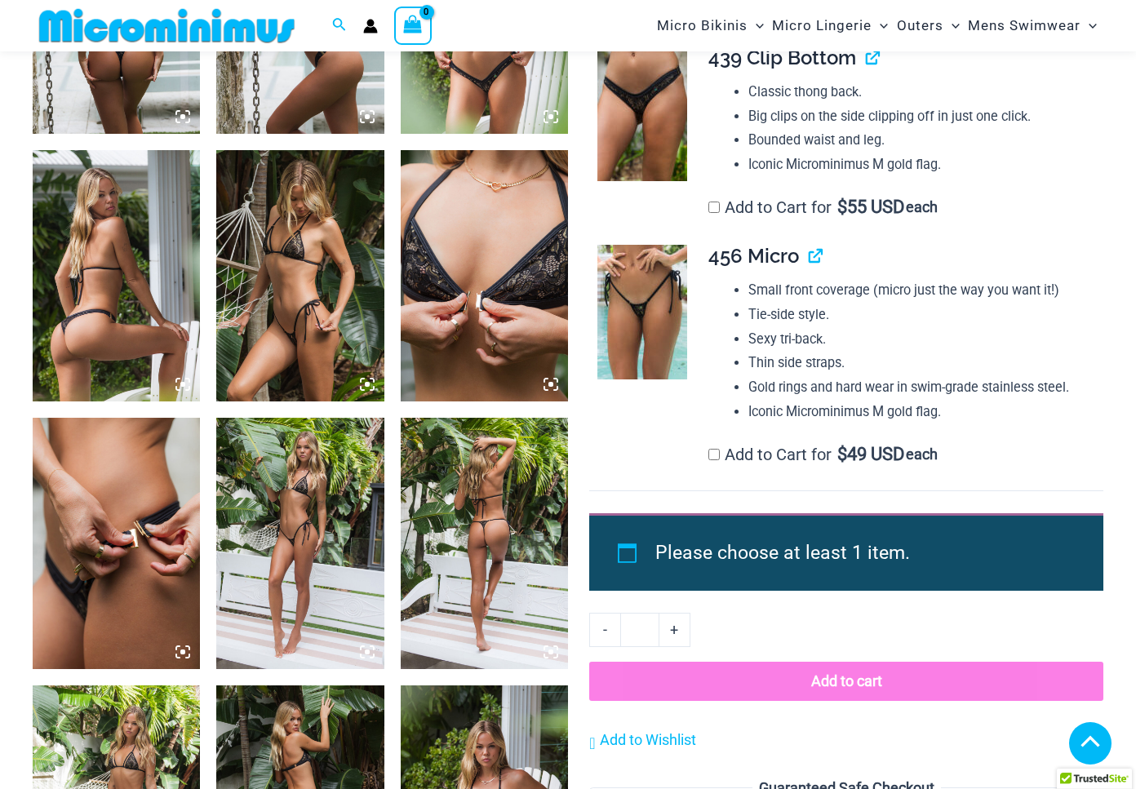
scroll to position [1088, 0]
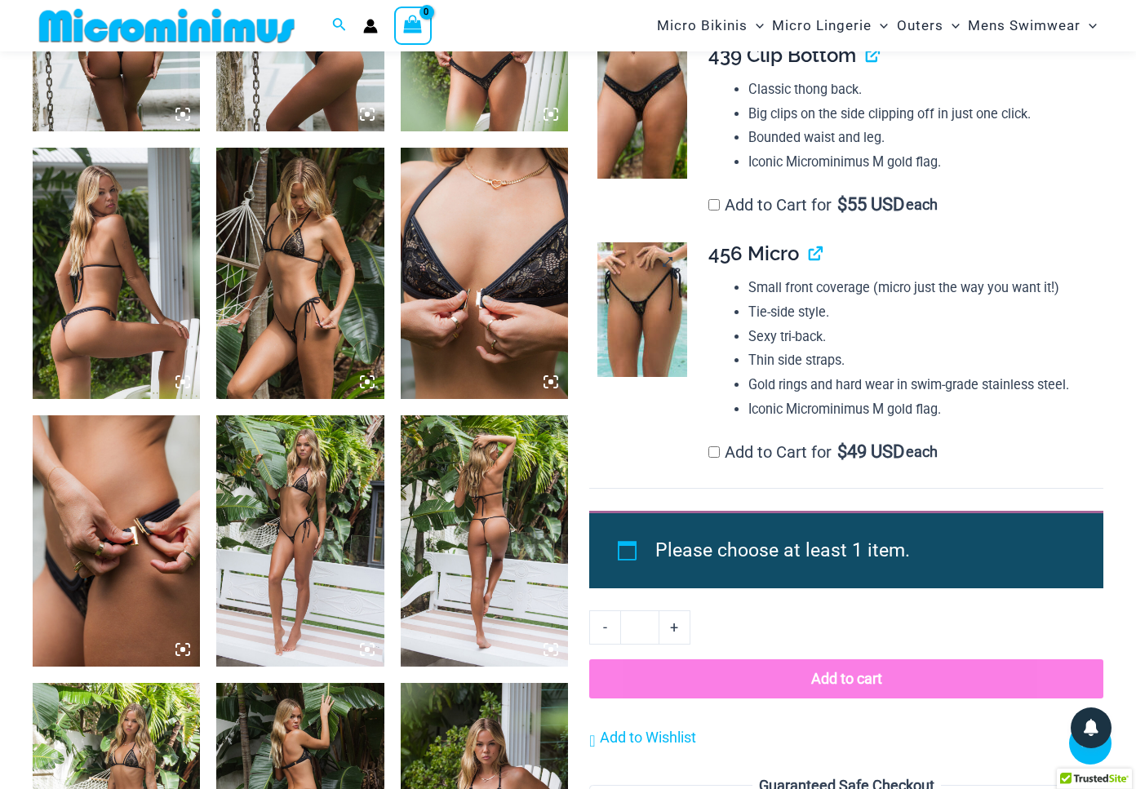
click at [647, 305] on img at bounding box center [643, 309] width 90 height 135
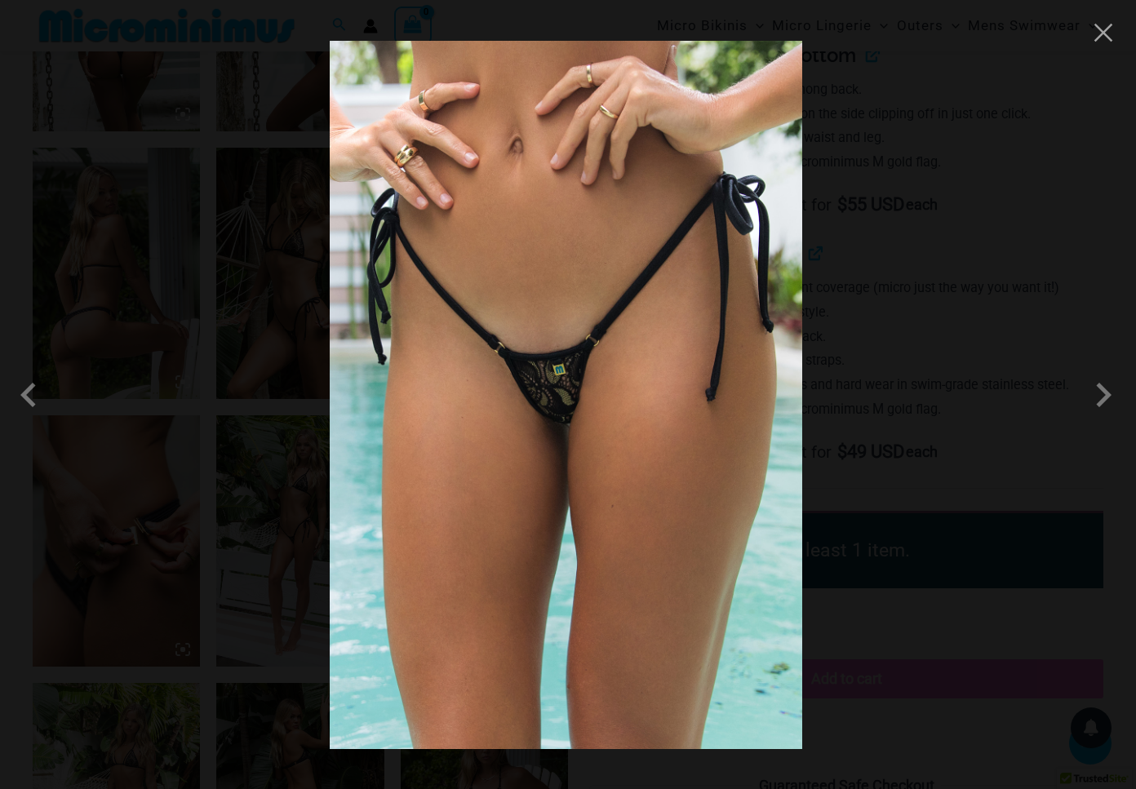
click at [543, 344] on img at bounding box center [566, 395] width 473 height 709
click at [652, 346] on img at bounding box center [566, 395] width 473 height 709
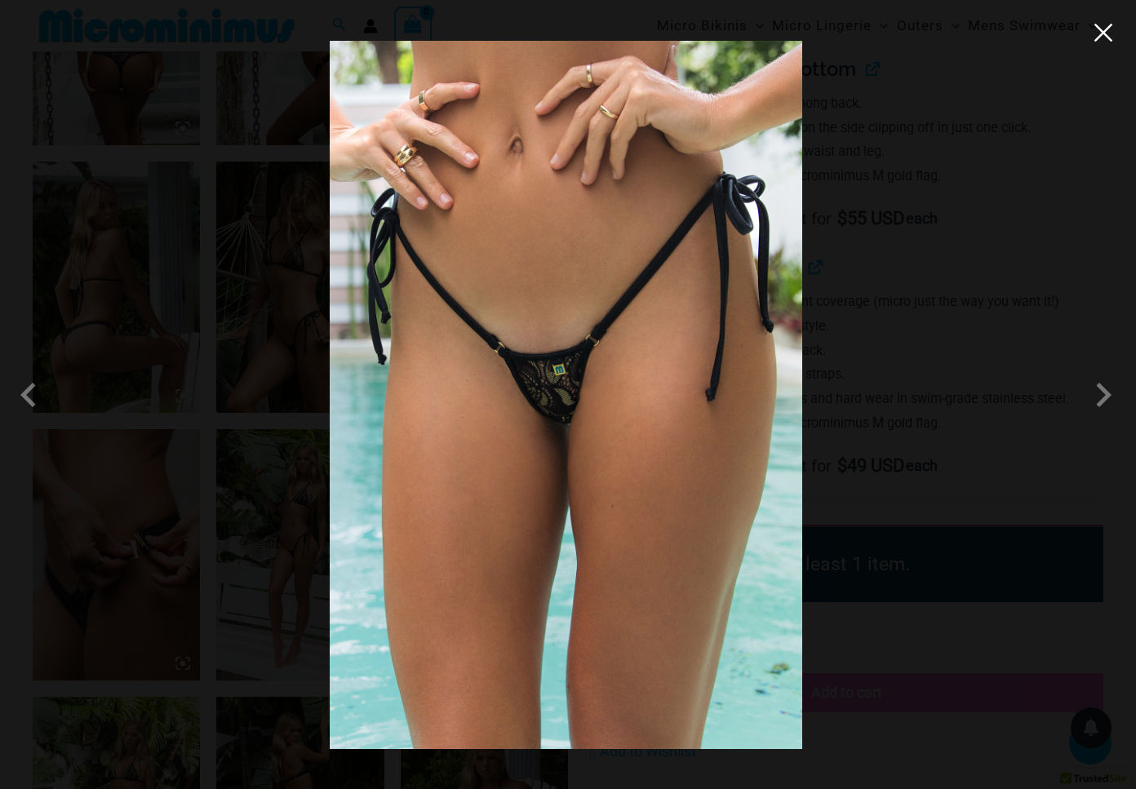
click at [1097, 40] on button "Close" at bounding box center [1104, 32] width 24 height 24
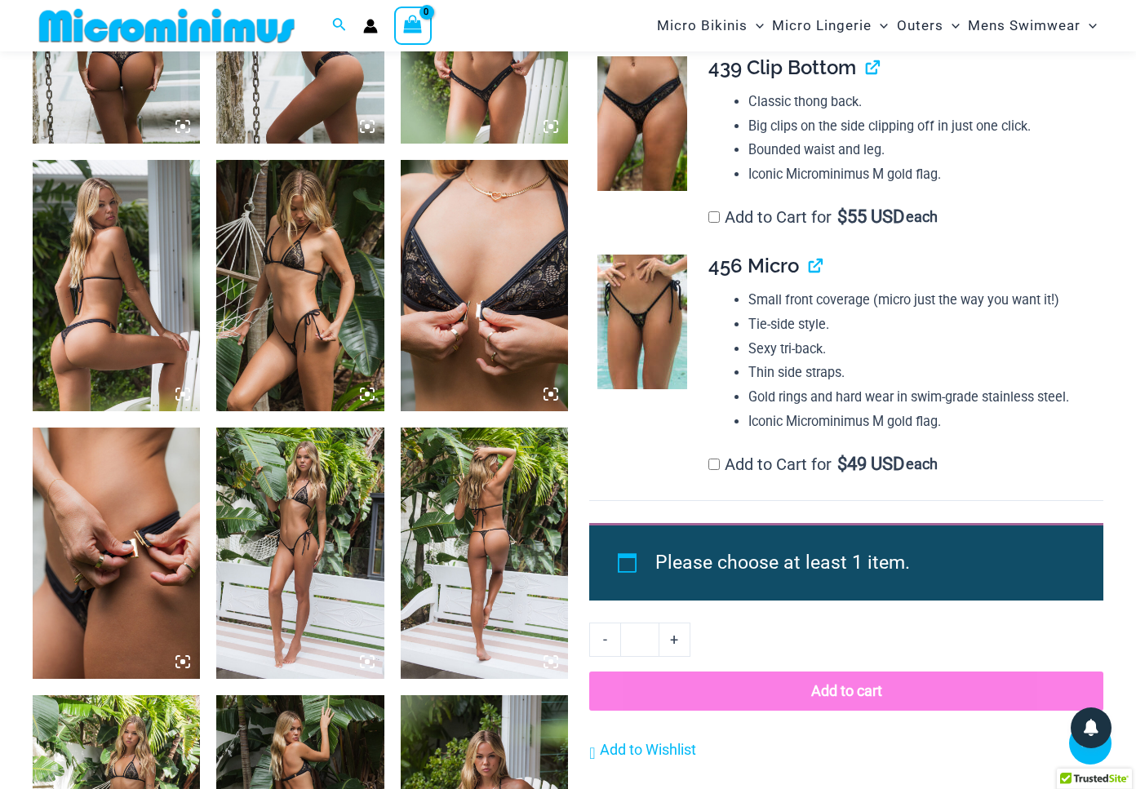
click at [275, 574] on img at bounding box center [299, 553] width 167 height 251
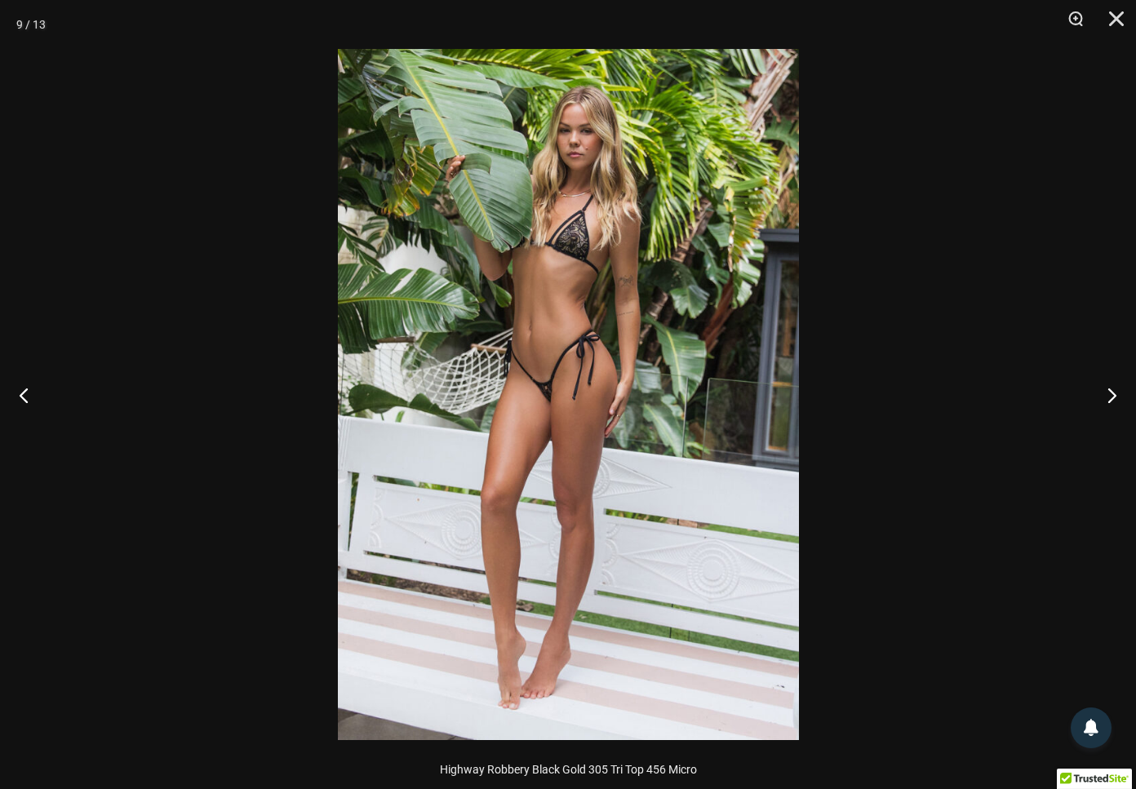
click at [607, 345] on img at bounding box center [568, 394] width 461 height 691
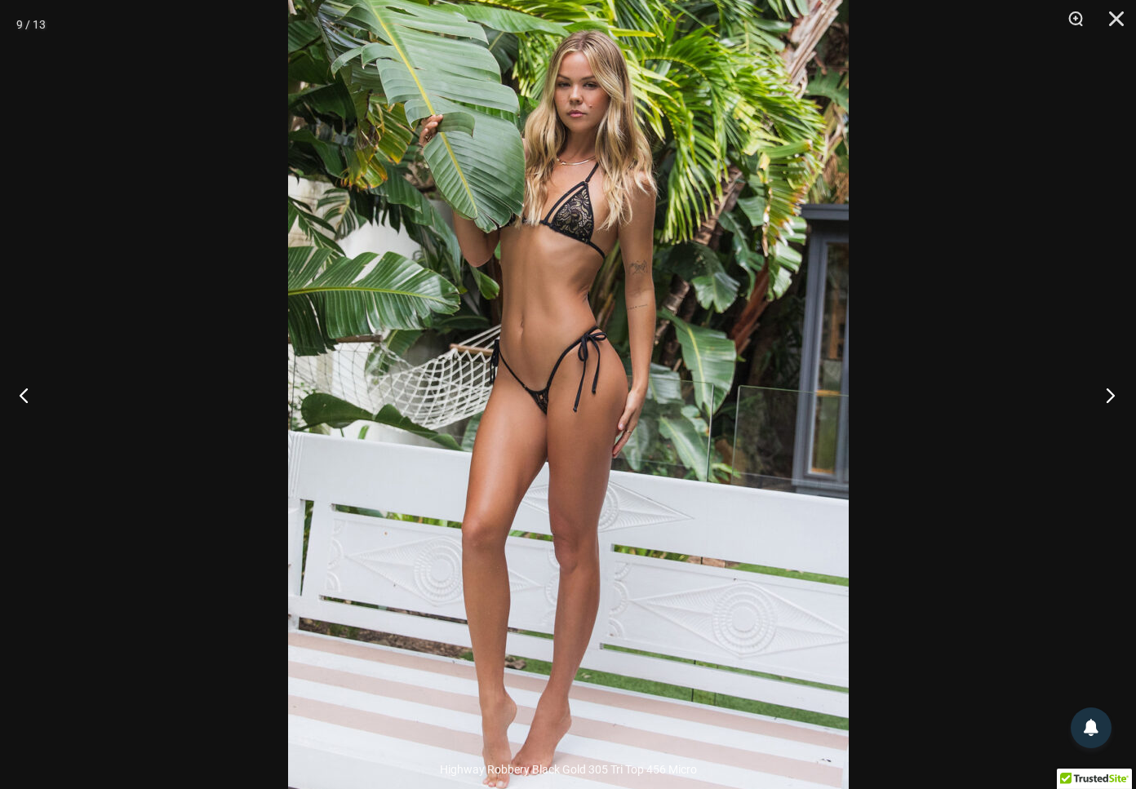
click at [1111, 393] on button "Next" at bounding box center [1105, 395] width 61 height 82
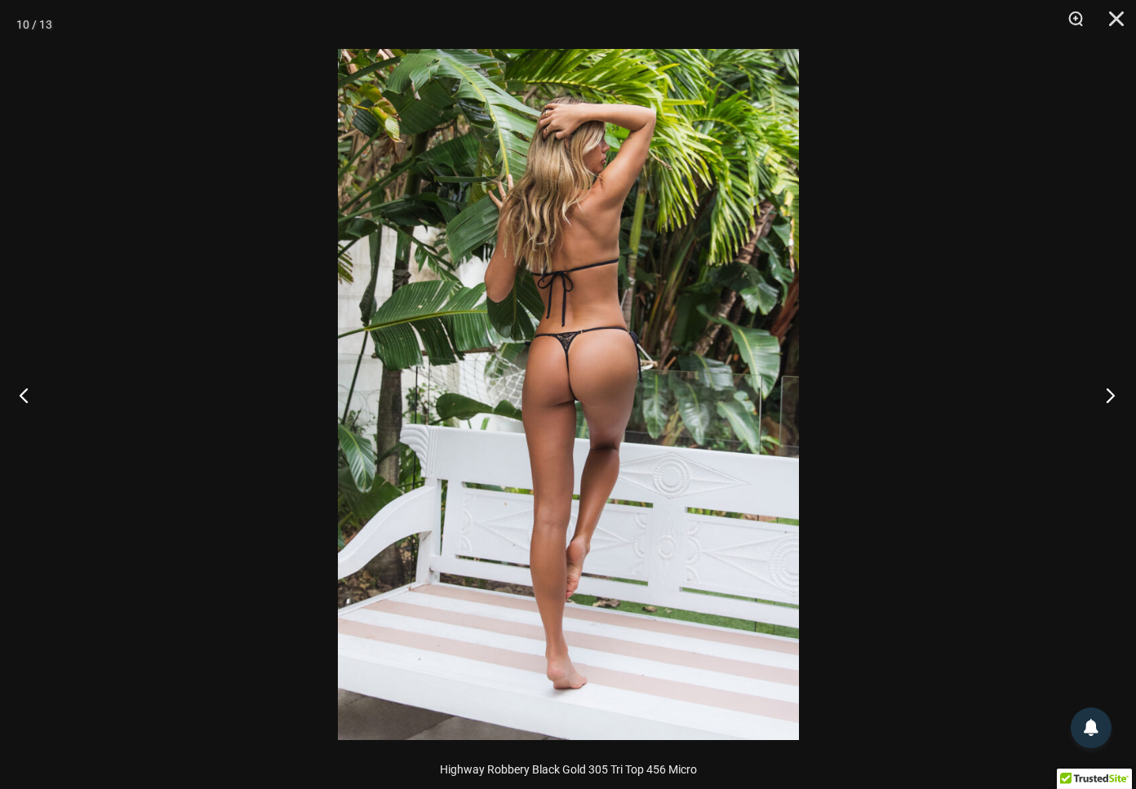
click at [1111, 393] on button "Next" at bounding box center [1105, 395] width 61 height 82
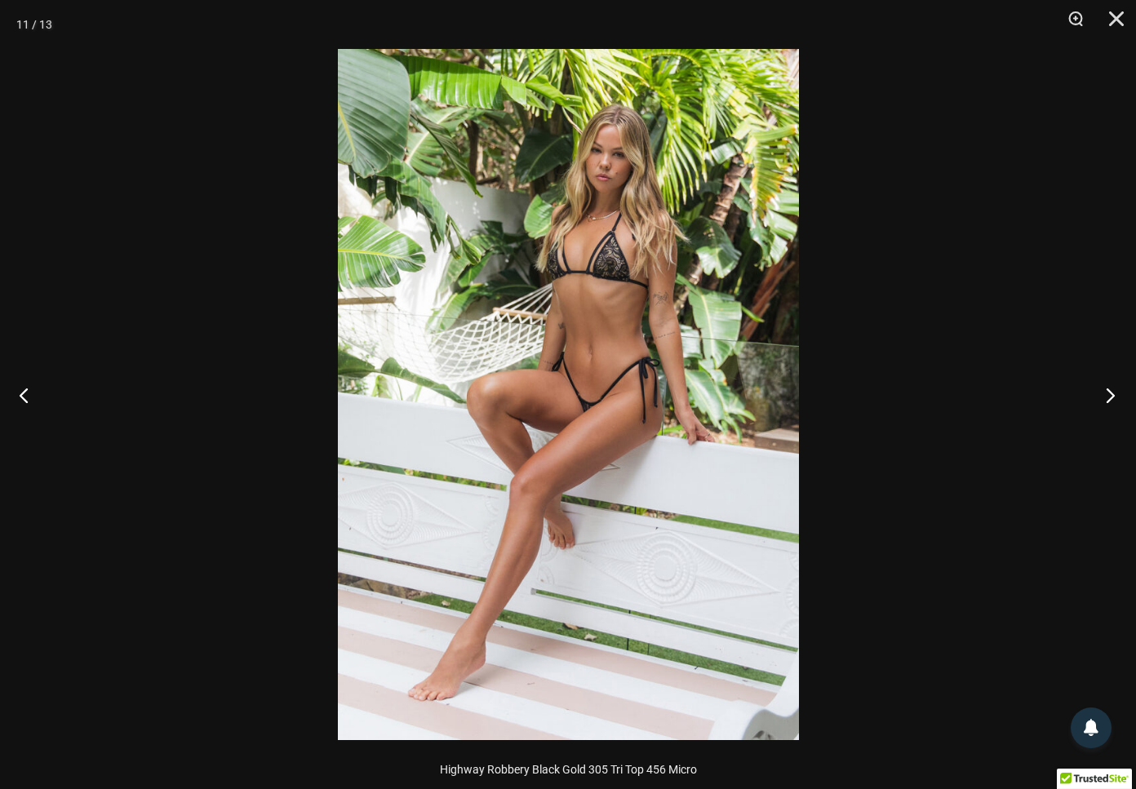
click at [1111, 394] on button "Next" at bounding box center [1105, 395] width 61 height 82
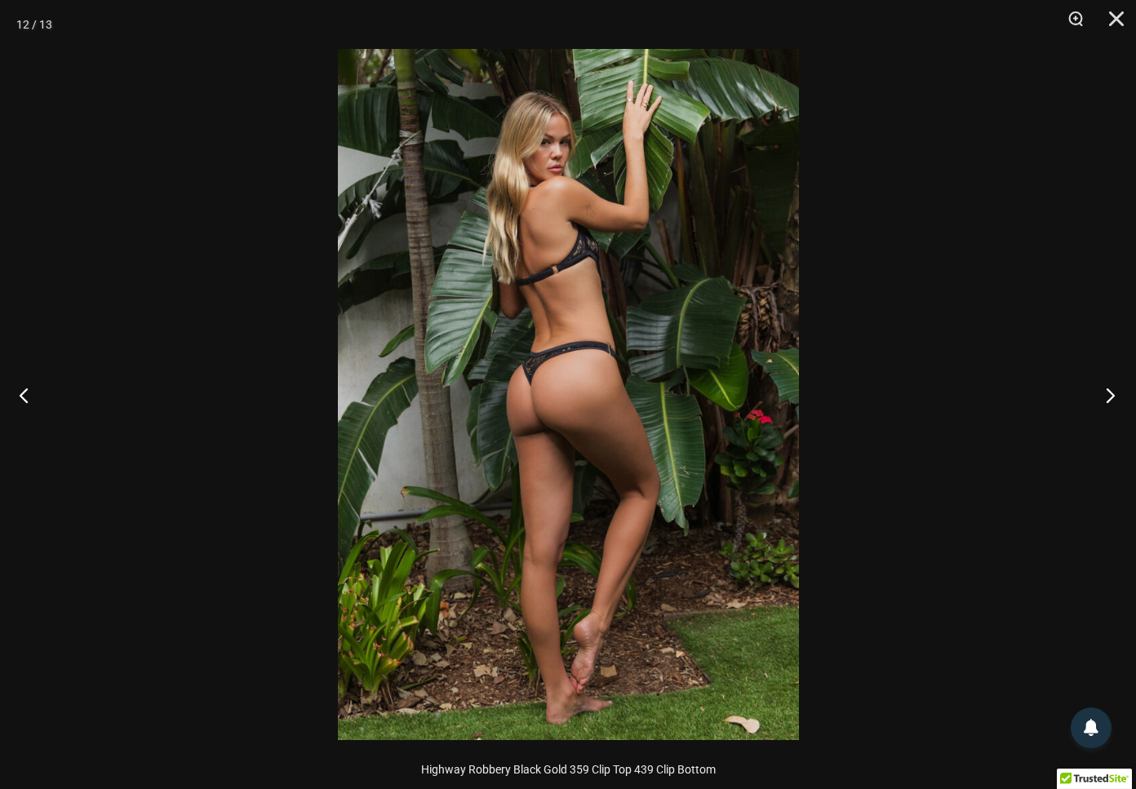
click at [1111, 394] on button "Next" at bounding box center [1105, 395] width 61 height 82
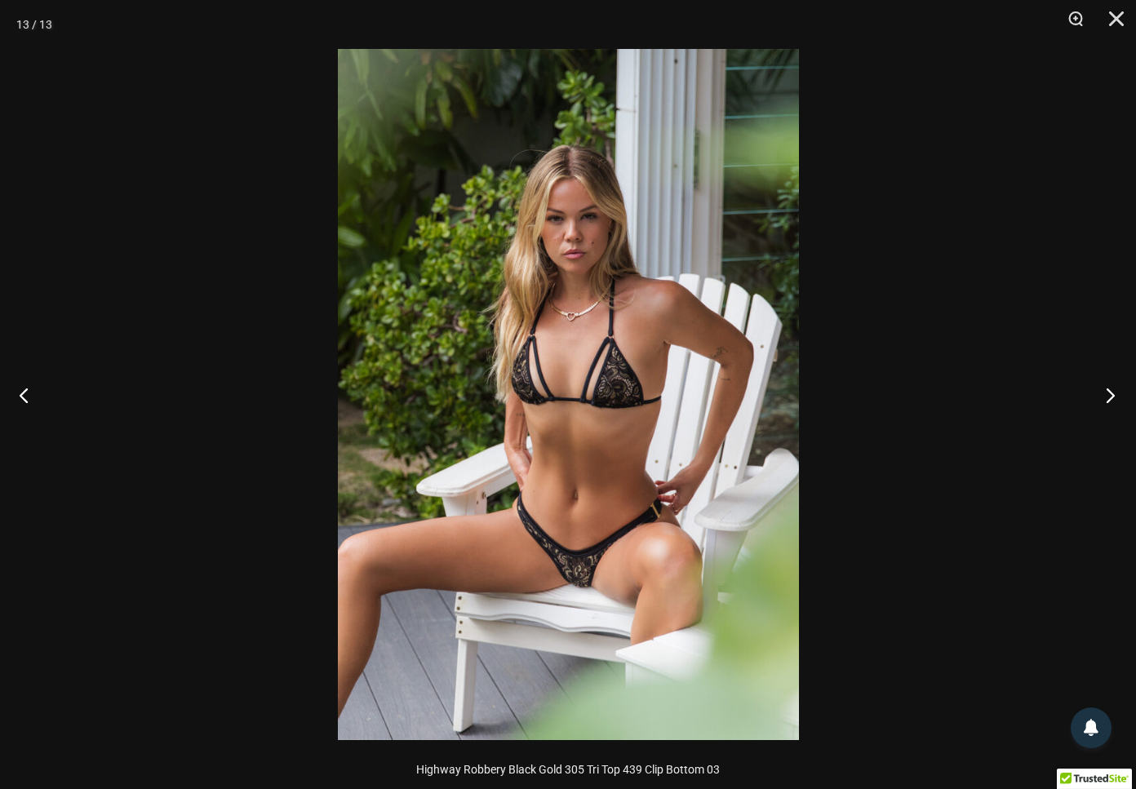
click at [1111, 393] on button "Next" at bounding box center [1105, 395] width 61 height 82
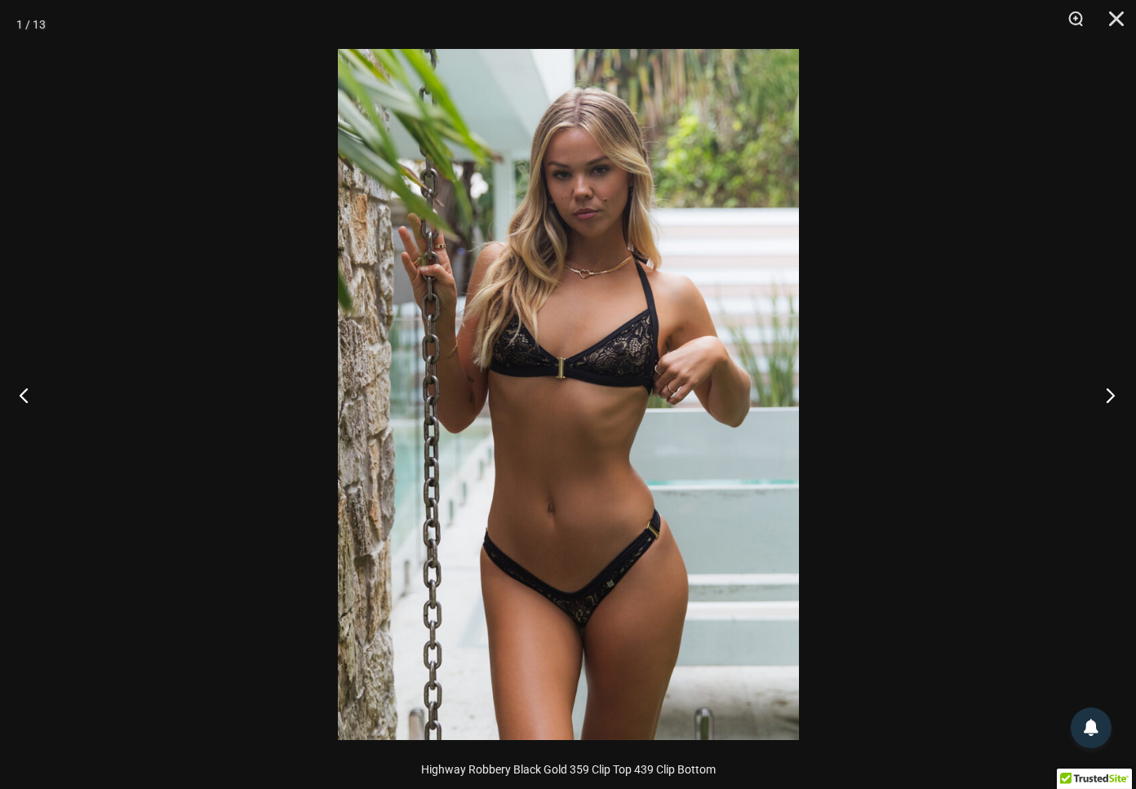
click at [1111, 393] on button "Next" at bounding box center [1105, 395] width 61 height 82
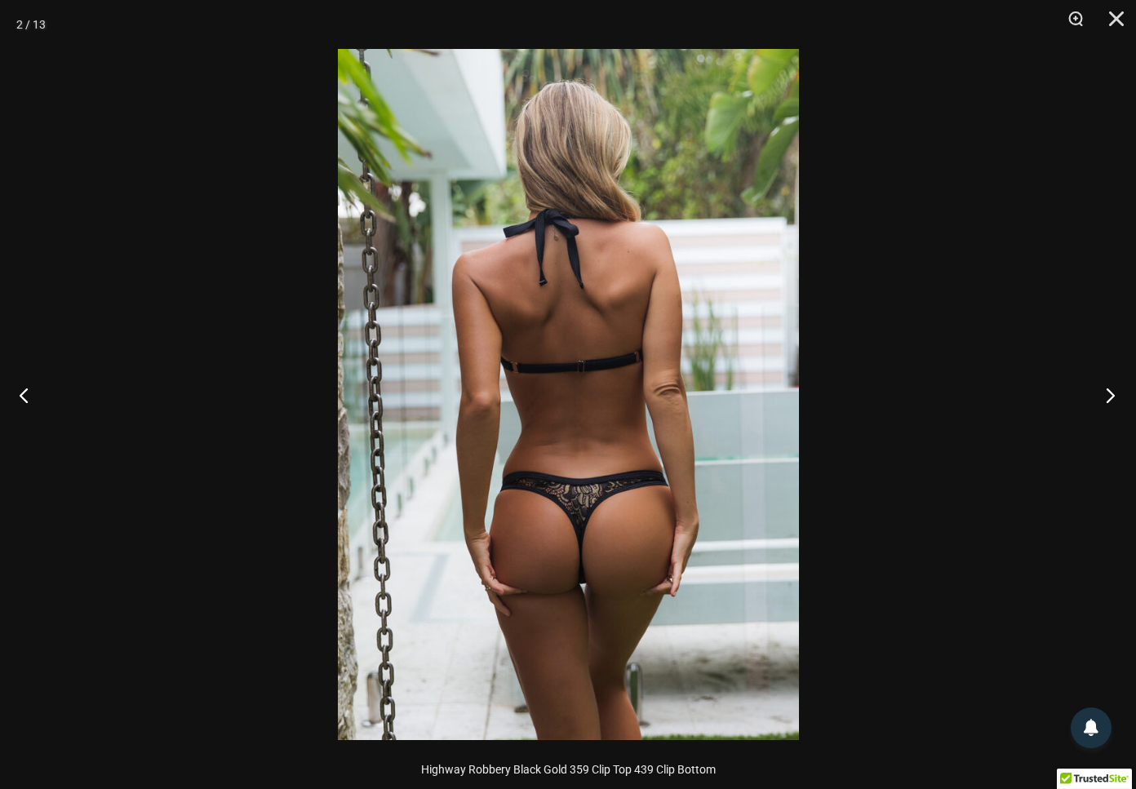
click at [1111, 393] on button "Next" at bounding box center [1105, 395] width 61 height 82
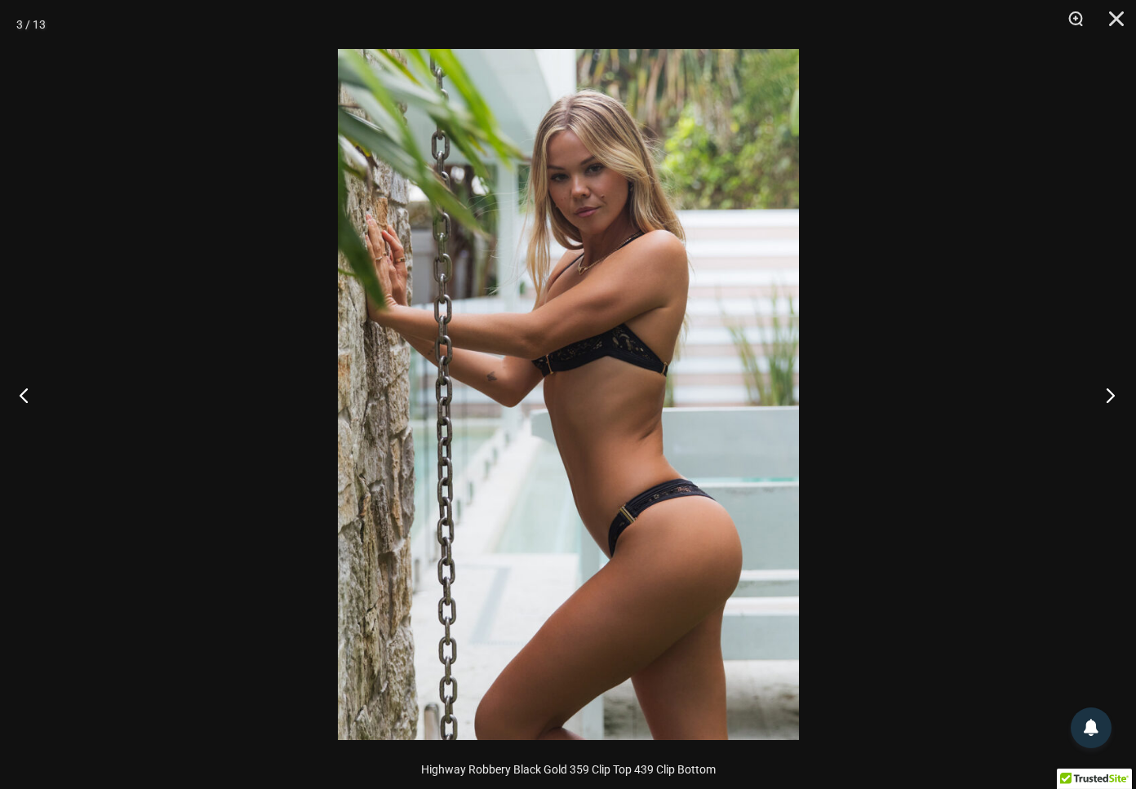
click at [1111, 393] on button "Next" at bounding box center [1105, 395] width 61 height 82
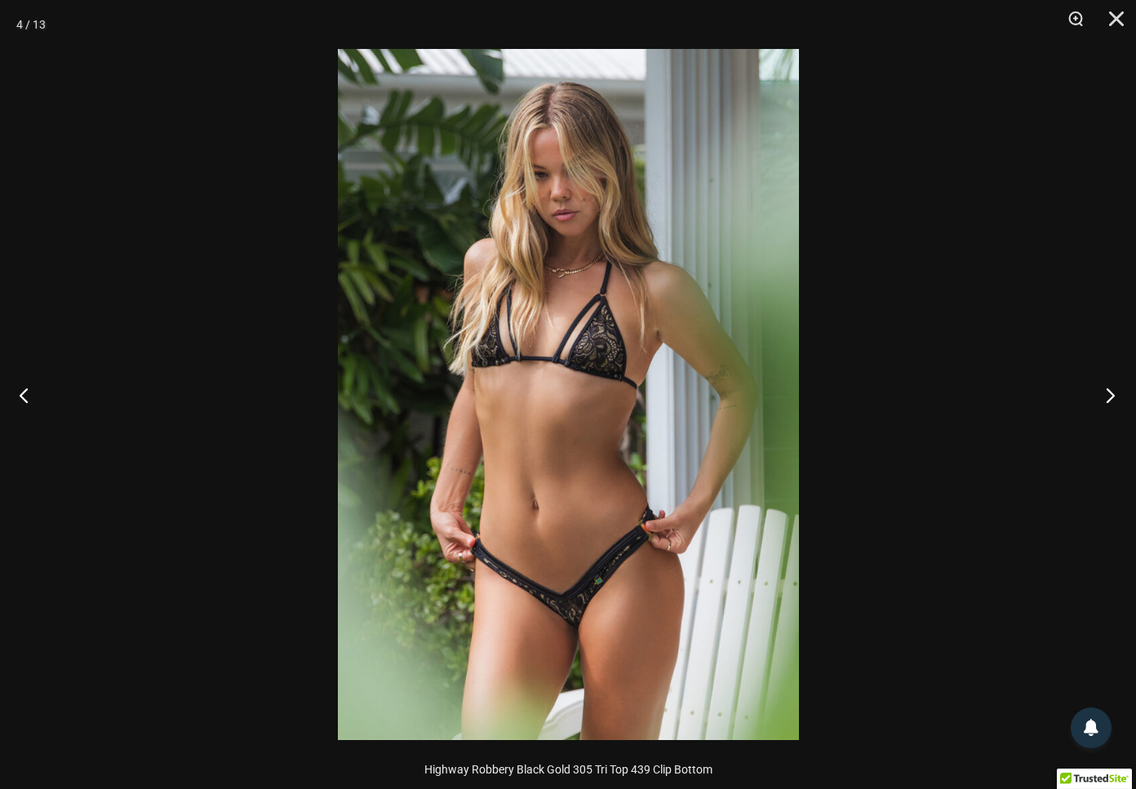
click at [1112, 393] on button "Next" at bounding box center [1105, 395] width 61 height 82
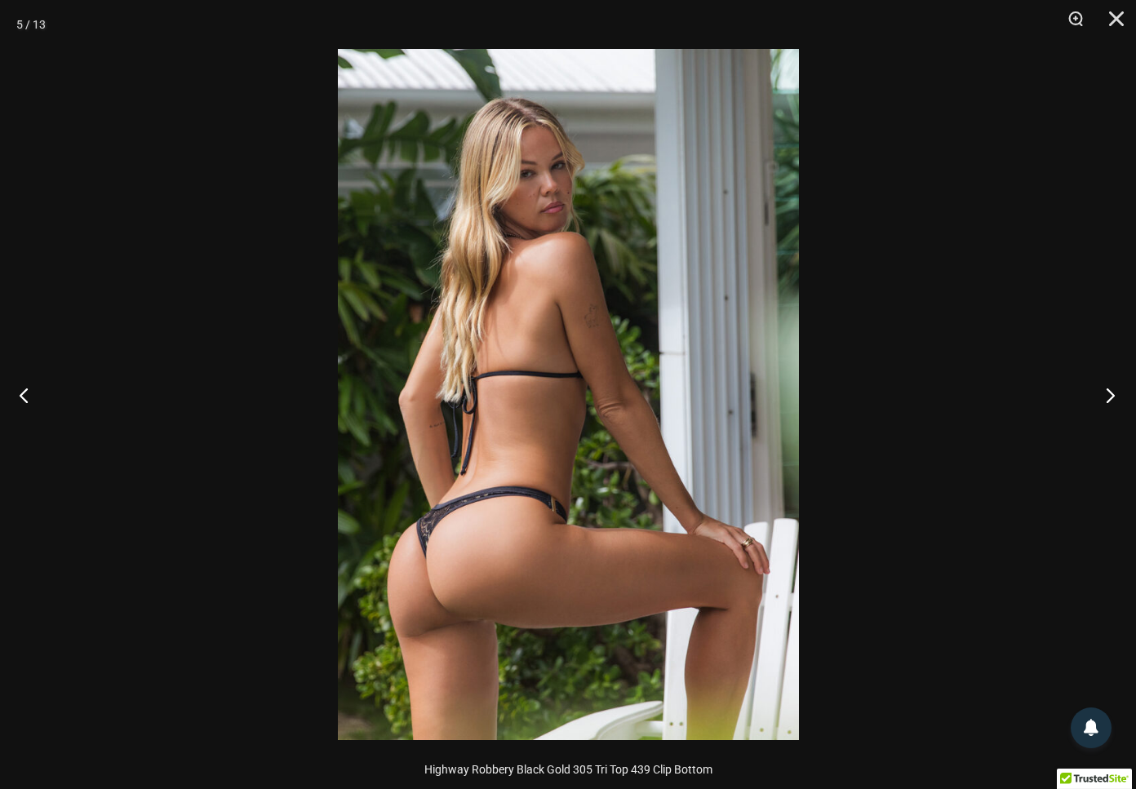
click at [1111, 393] on button "Next" at bounding box center [1105, 395] width 61 height 82
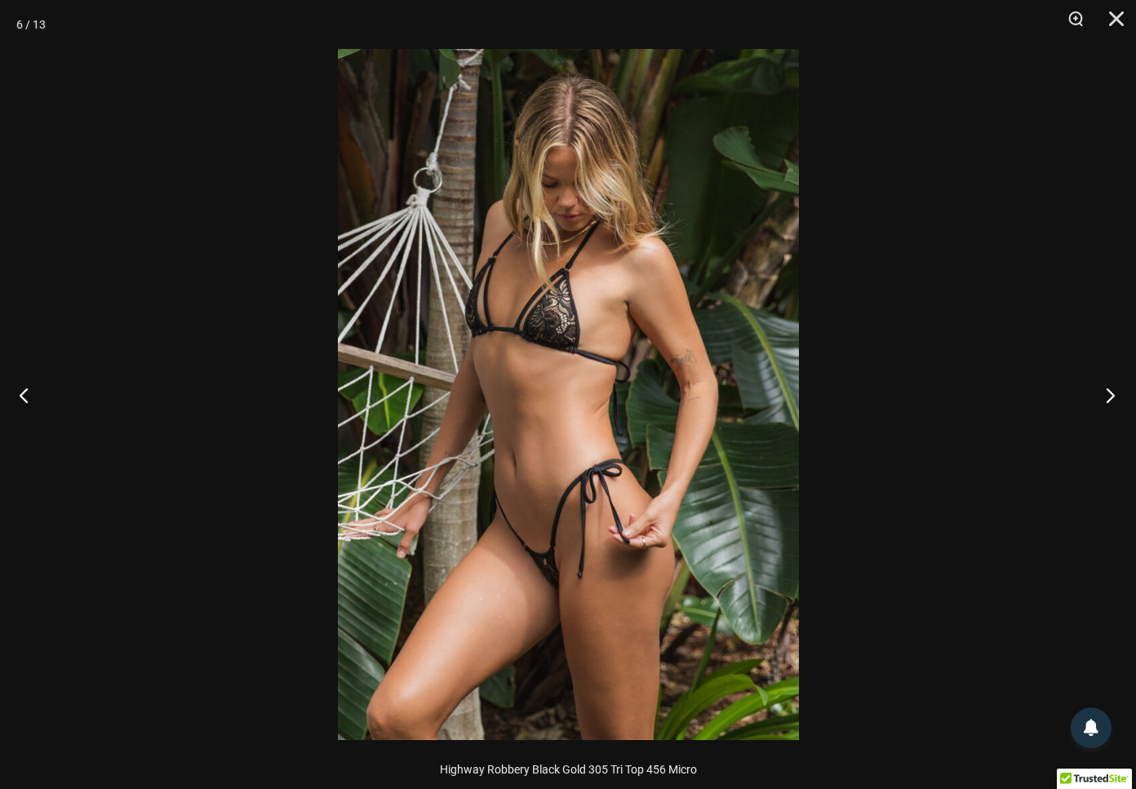
click at [1111, 393] on button "Next" at bounding box center [1105, 395] width 61 height 82
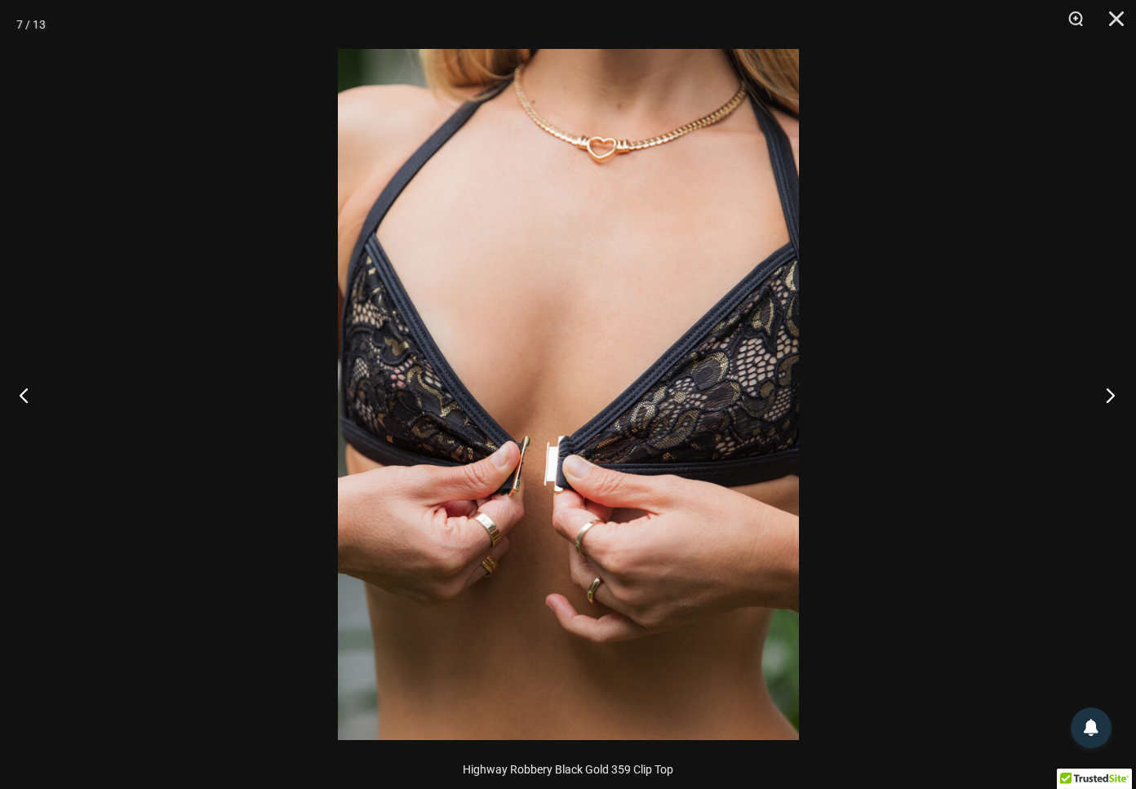
click at [1111, 393] on button "Next" at bounding box center [1105, 395] width 61 height 82
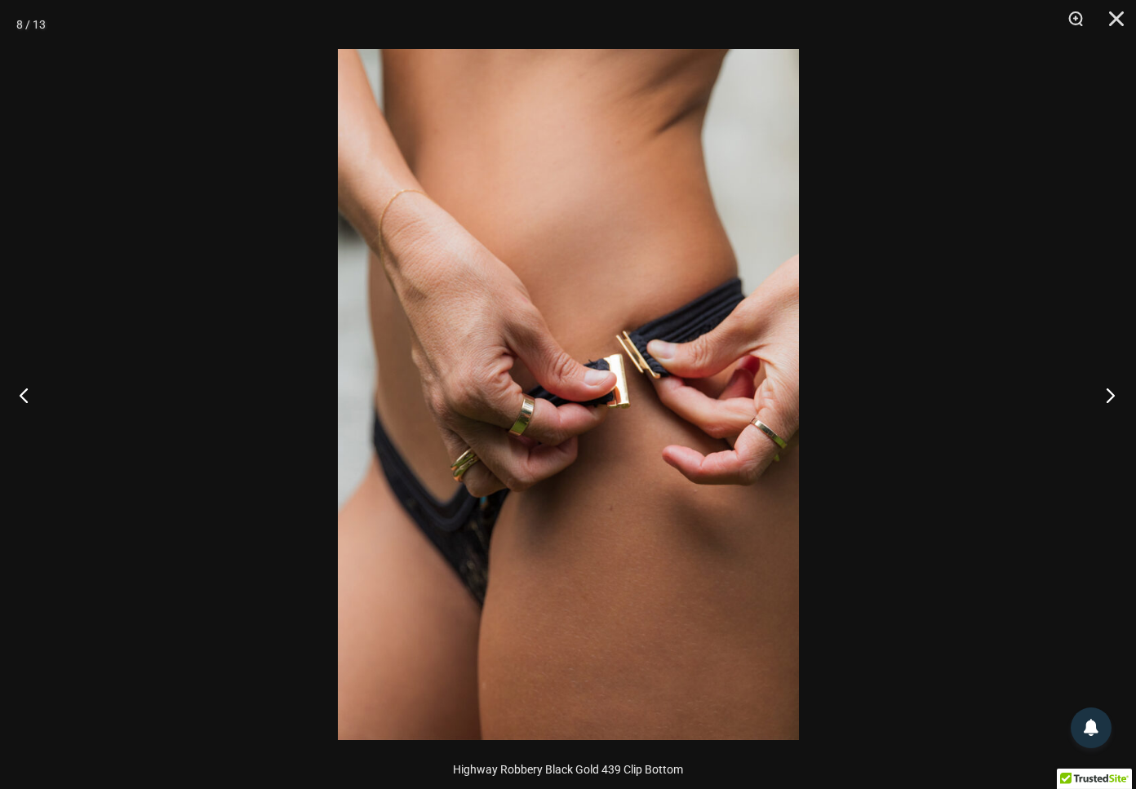
click at [1111, 393] on button "Next" at bounding box center [1105, 395] width 61 height 82
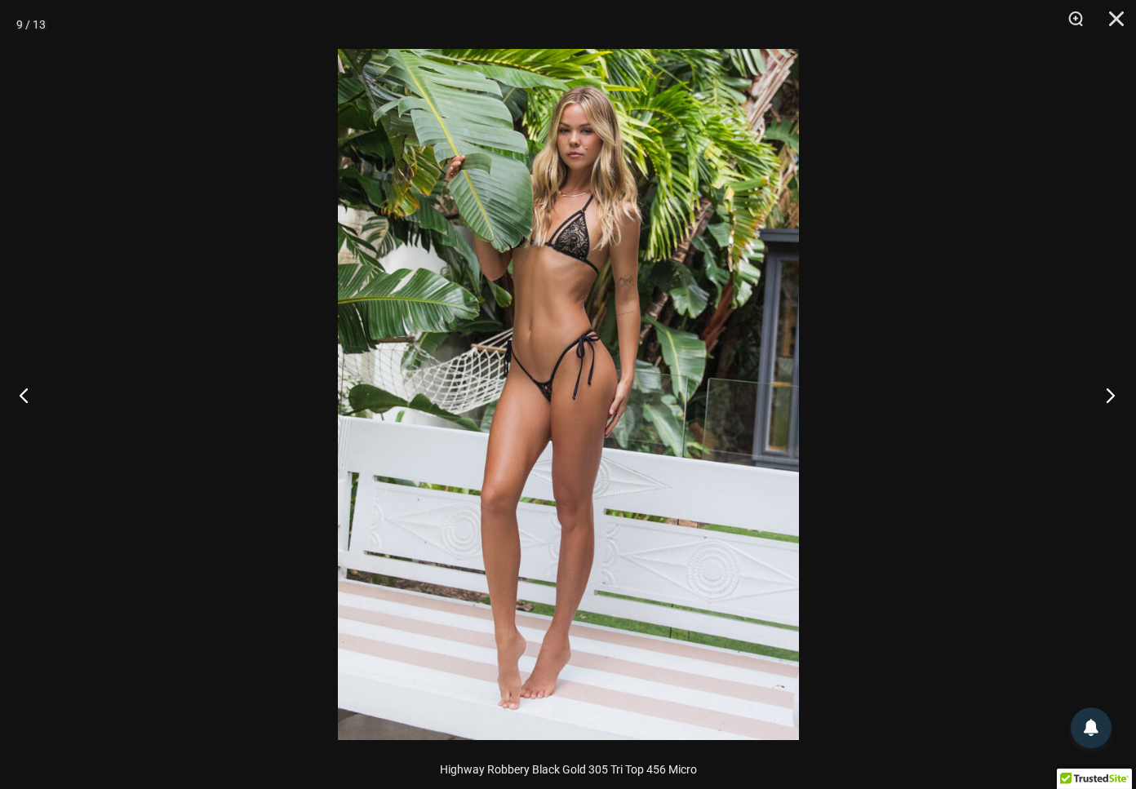
click at [1111, 393] on button "Next" at bounding box center [1105, 395] width 61 height 82
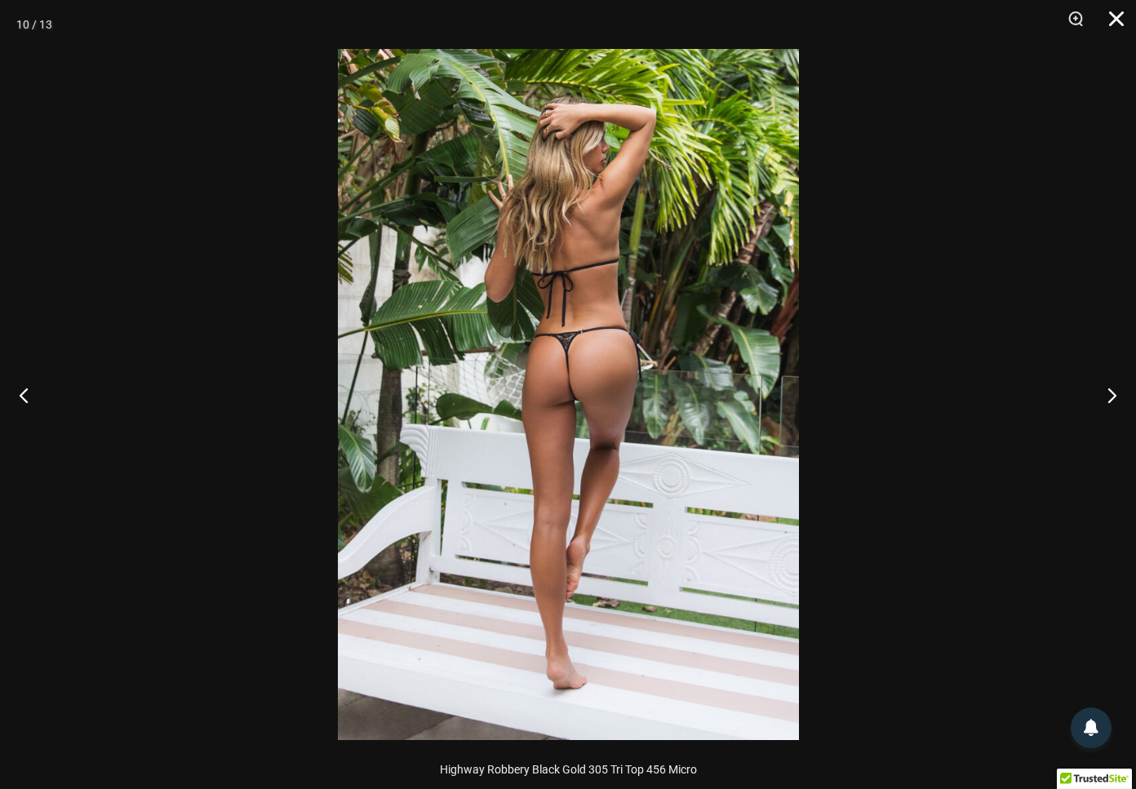
click at [1118, 18] on button "Close" at bounding box center [1111, 24] width 41 height 49
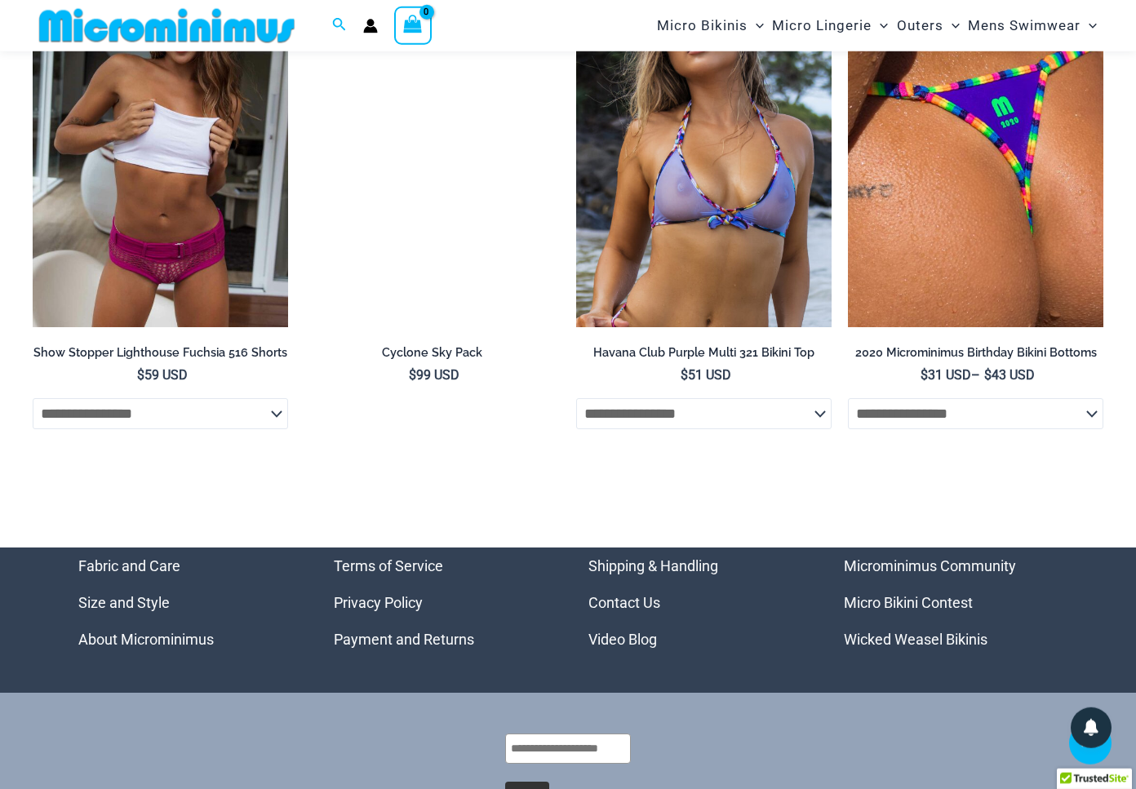
scroll to position [5182, 0]
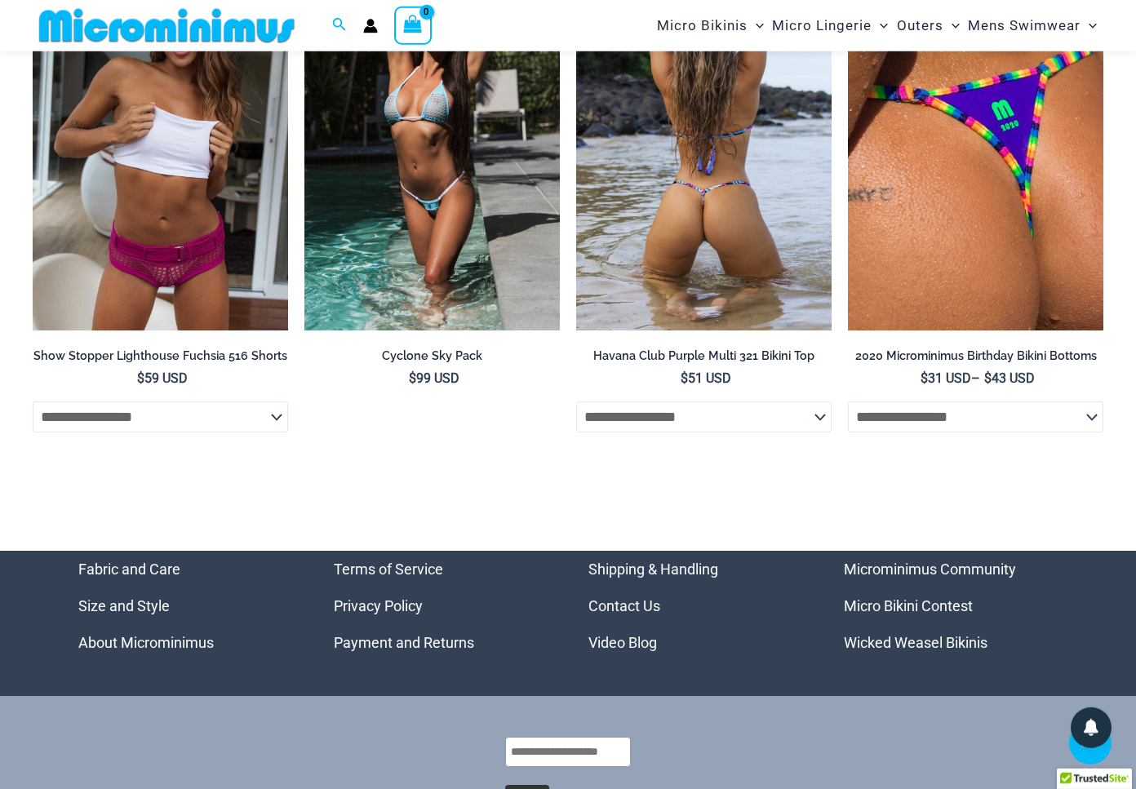
click at [717, 276] on img at bounding box center [704, 140] width 256 height 384
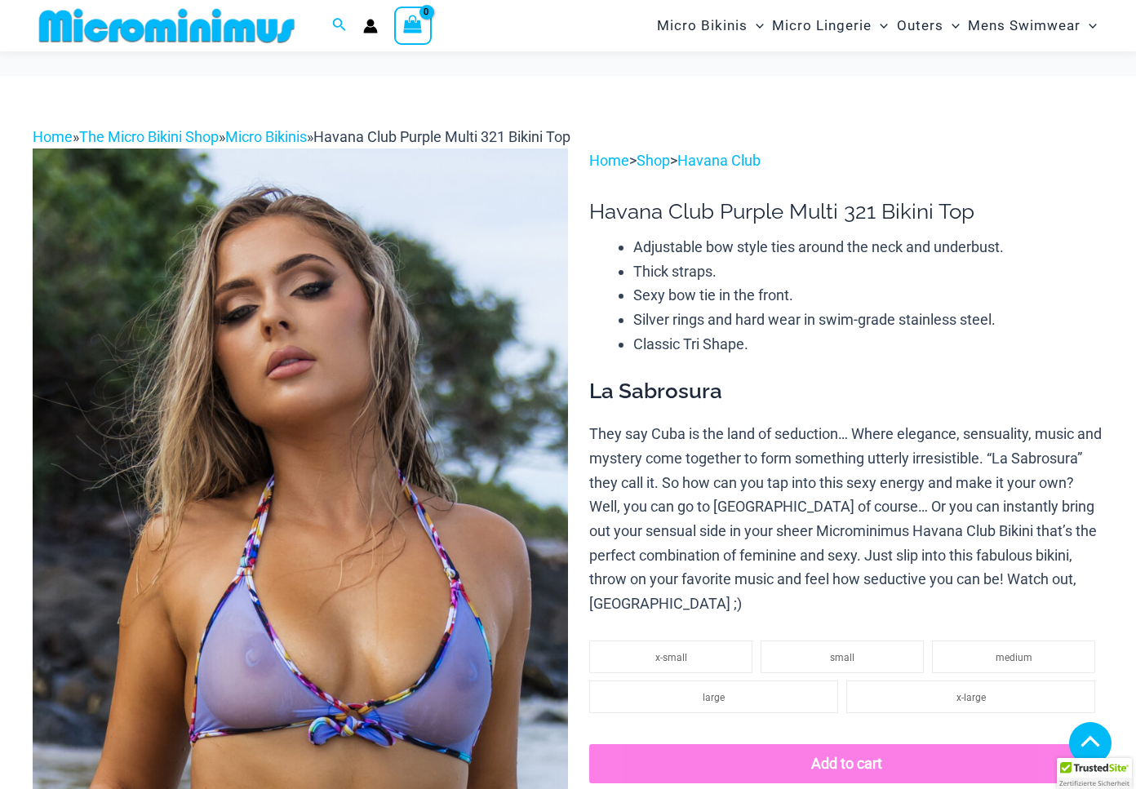
scroll to position [349, 0]
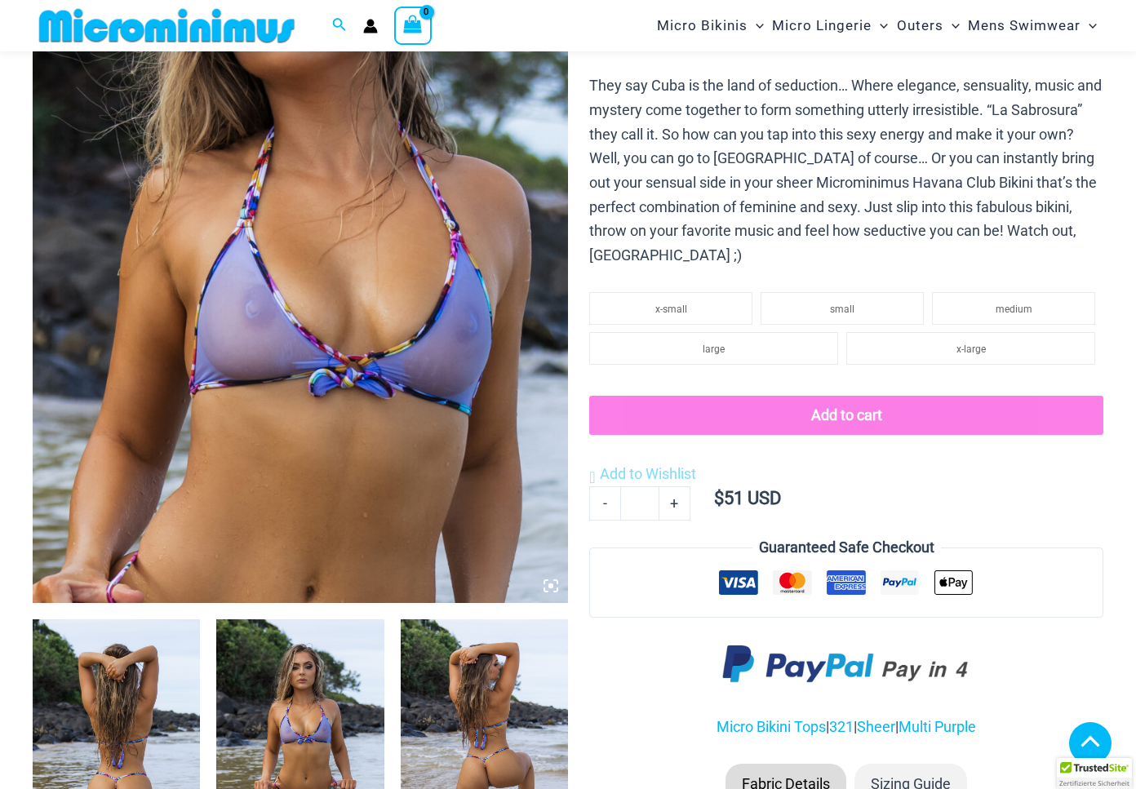
click at [374, 224] on img at bounding box center [301, 201] width 536 height 803
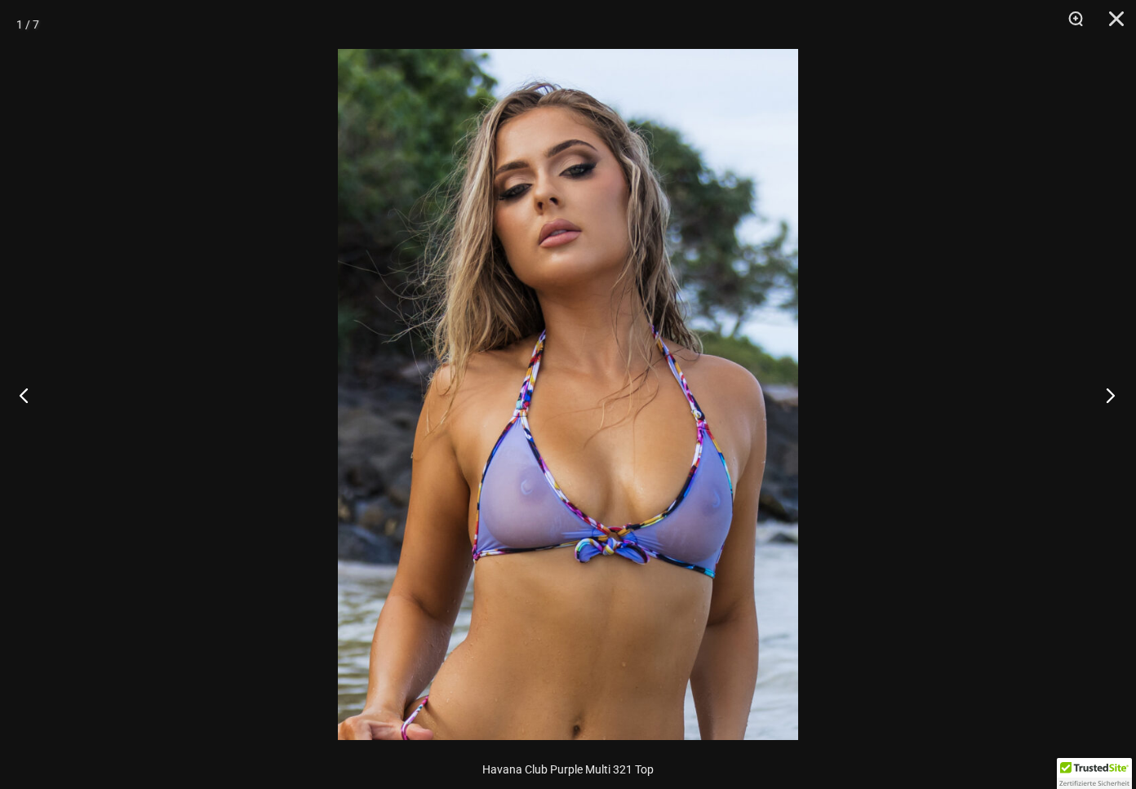
click at [1114, 395] on button "Next" at bounding box center [1105, 395] width 61 height 82
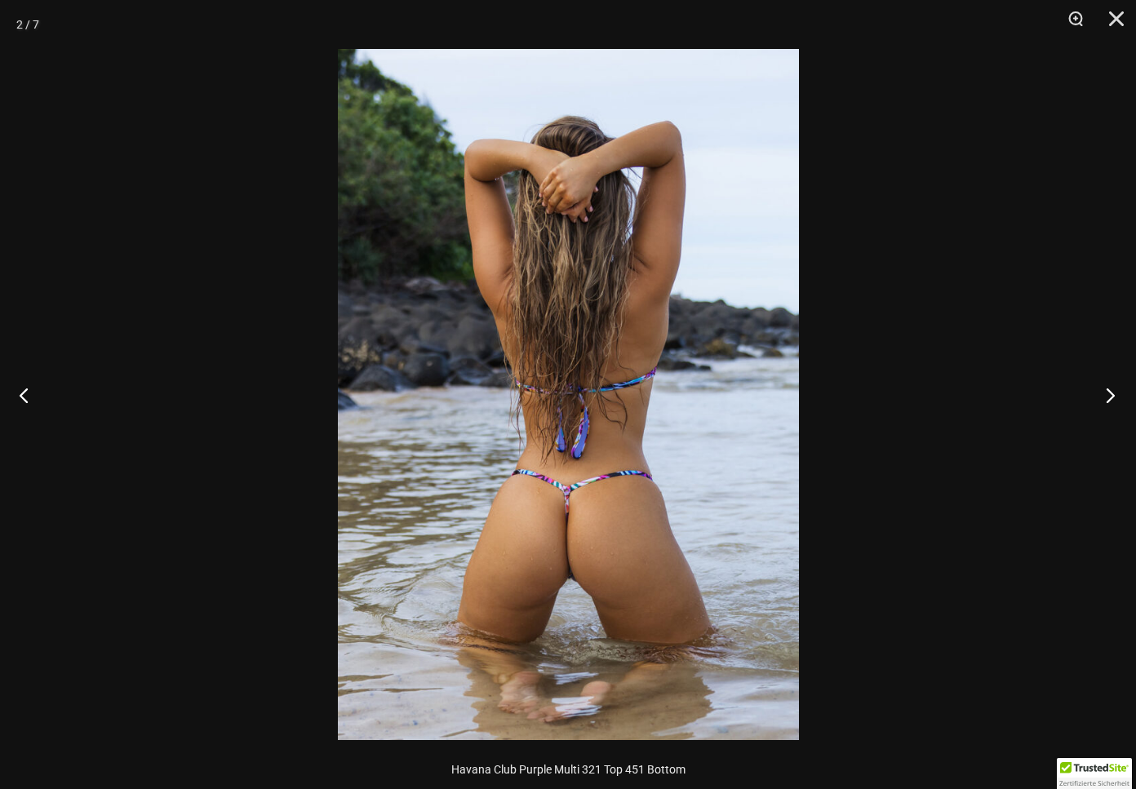
click at [1114, 395] on button "Next" at bounding box center [1105, 395] width 61 height 82
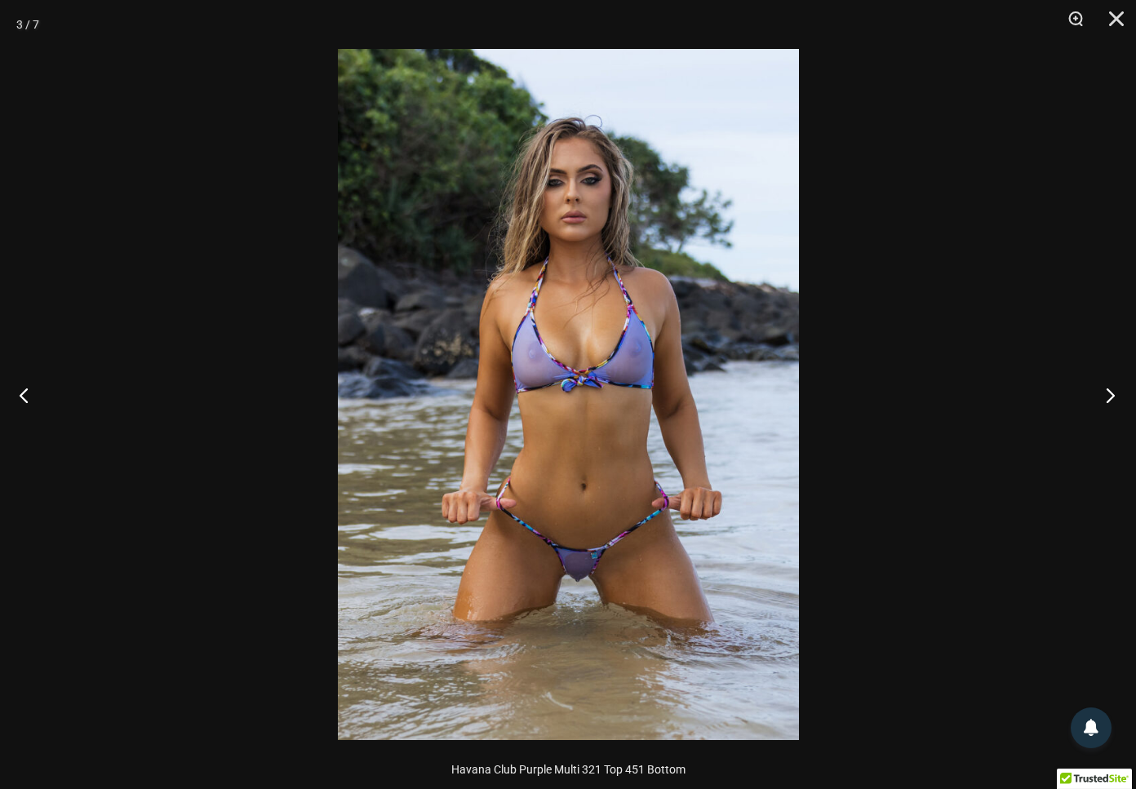
click at [1114, 396] on button "Next" at bounding box center [1105, 395] width 61 height 82
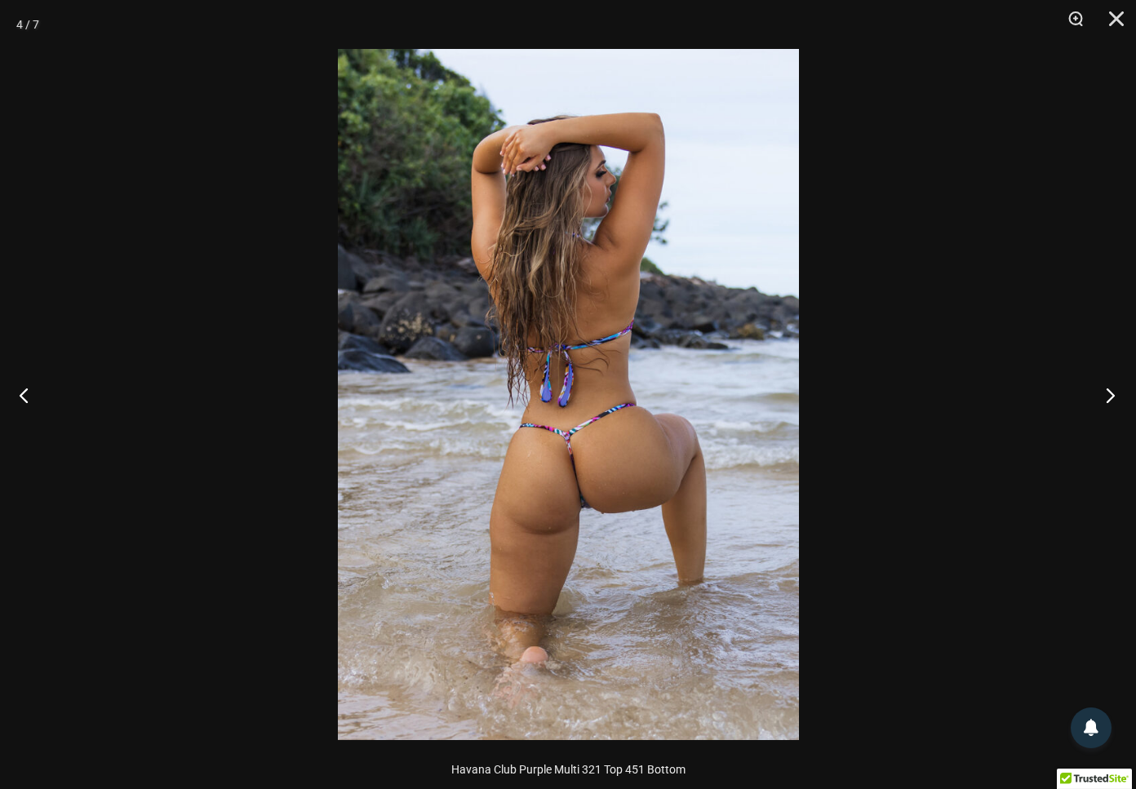
click at [1114, 396] on button "Next" at bounding box center [1105, 395] width 61 height 82
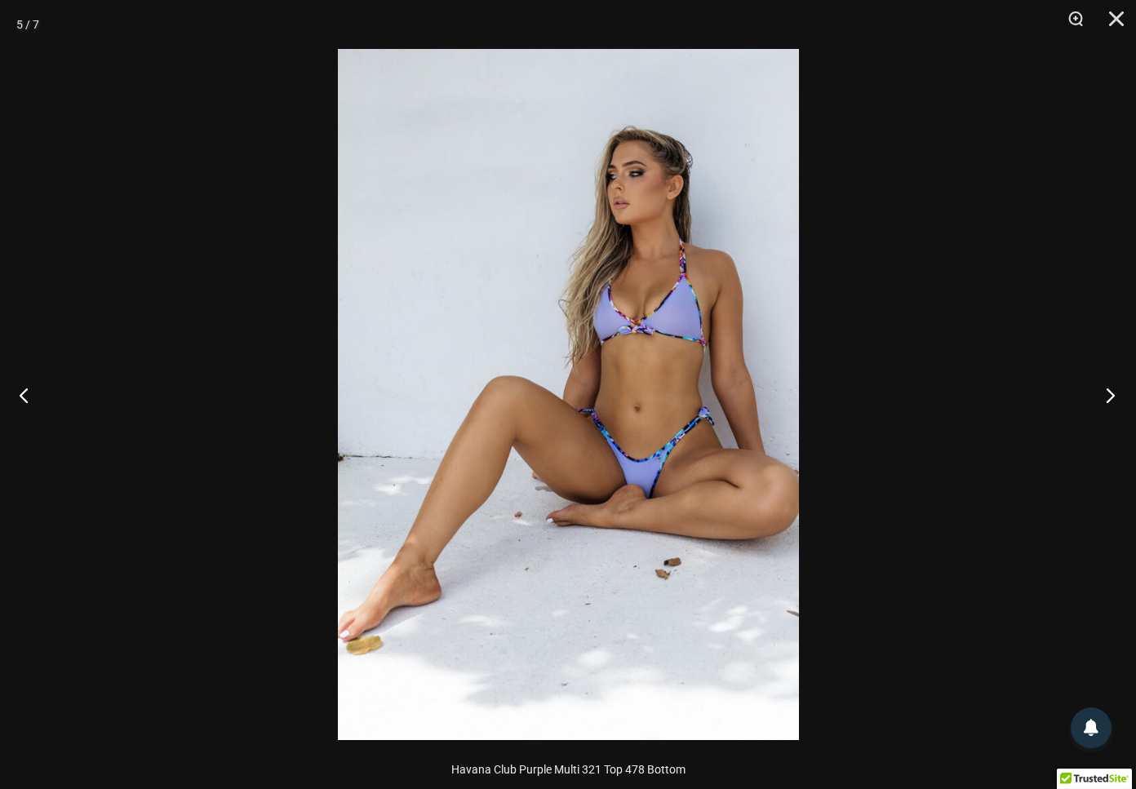
click at [1114, 395] on button "Next" at bounding box center [1105, 395] width 61 height 82
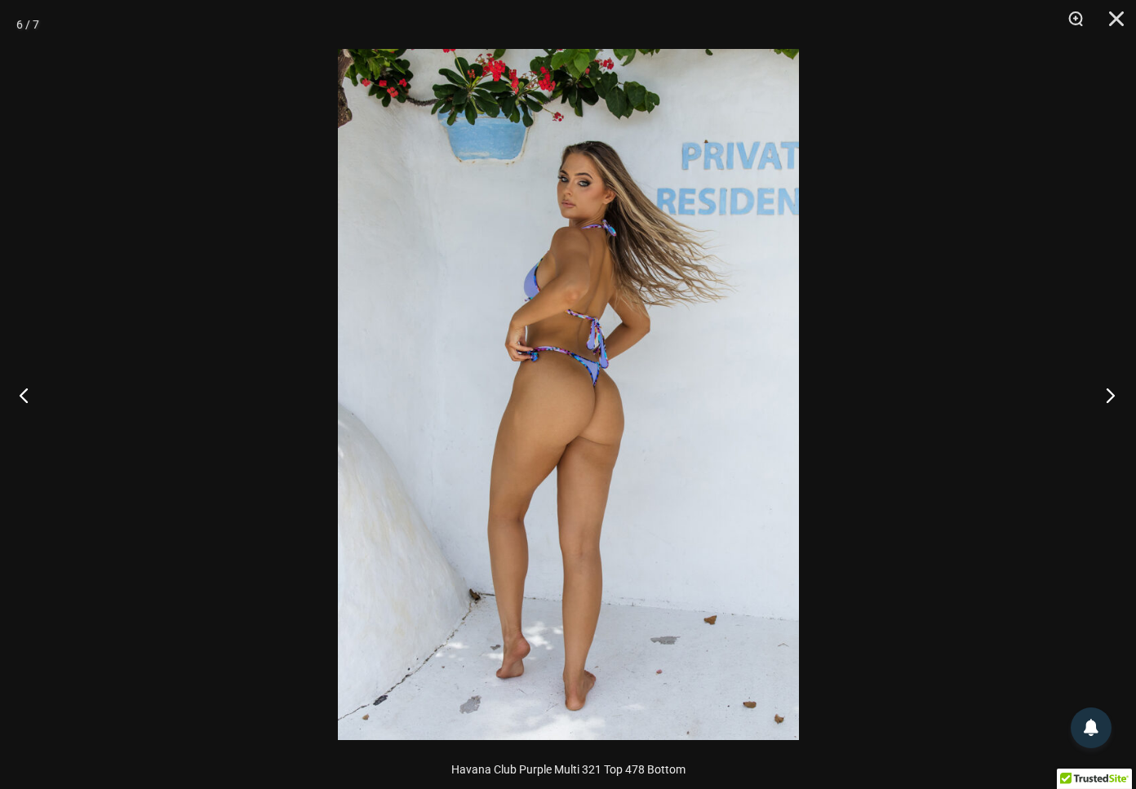
click at [1114, 396] on button "Next" at bounding box center [1105, 395] width 61 height 82
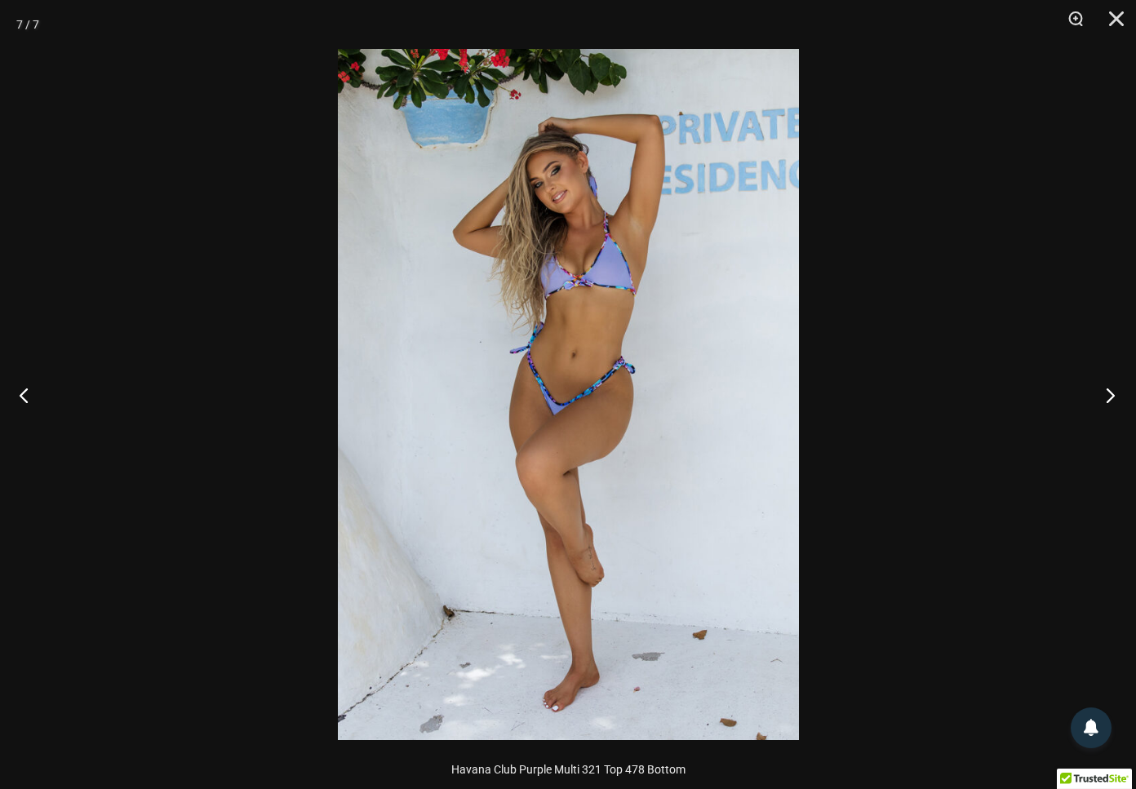
click at [1114, 395] on button "Next" at bounding box center [1105, 395] width 61 height 82
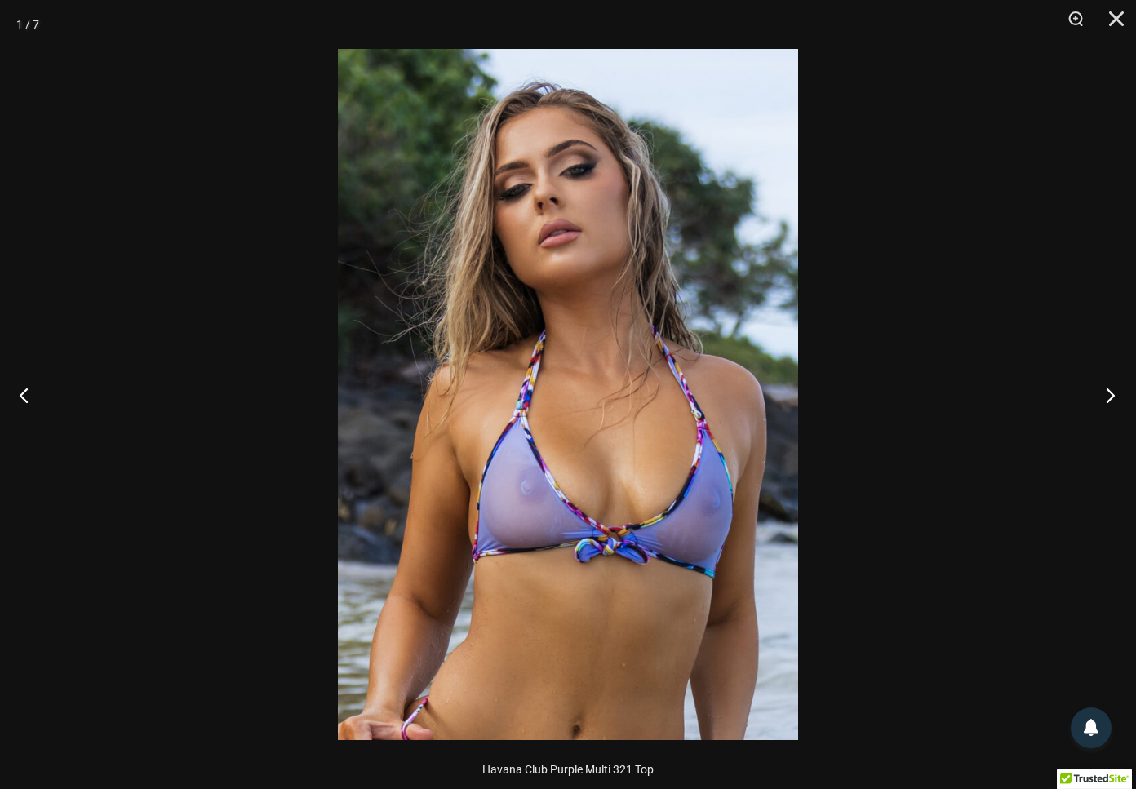
click at [1114, 395] on button "Next" at bounding box center [1105, 395] width 61 height 82
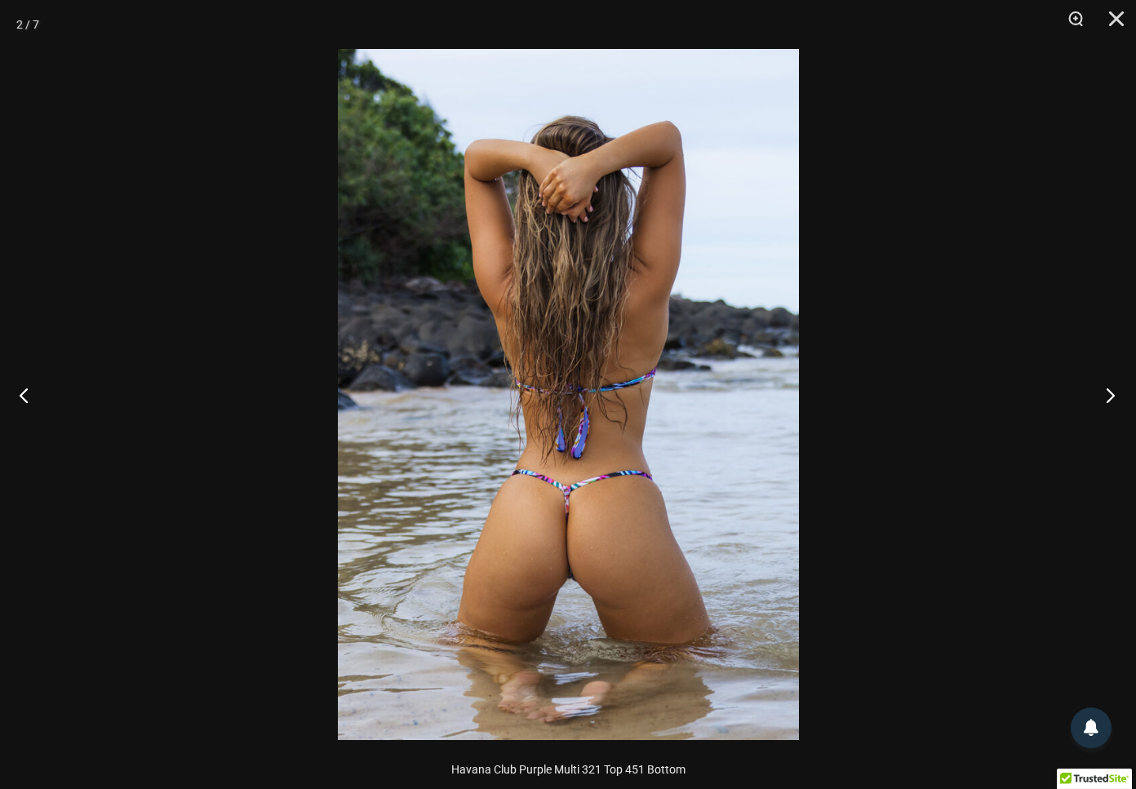
click at [1114, 395] on button "Next" at bounding box center [1105, 395] width 61 height 82
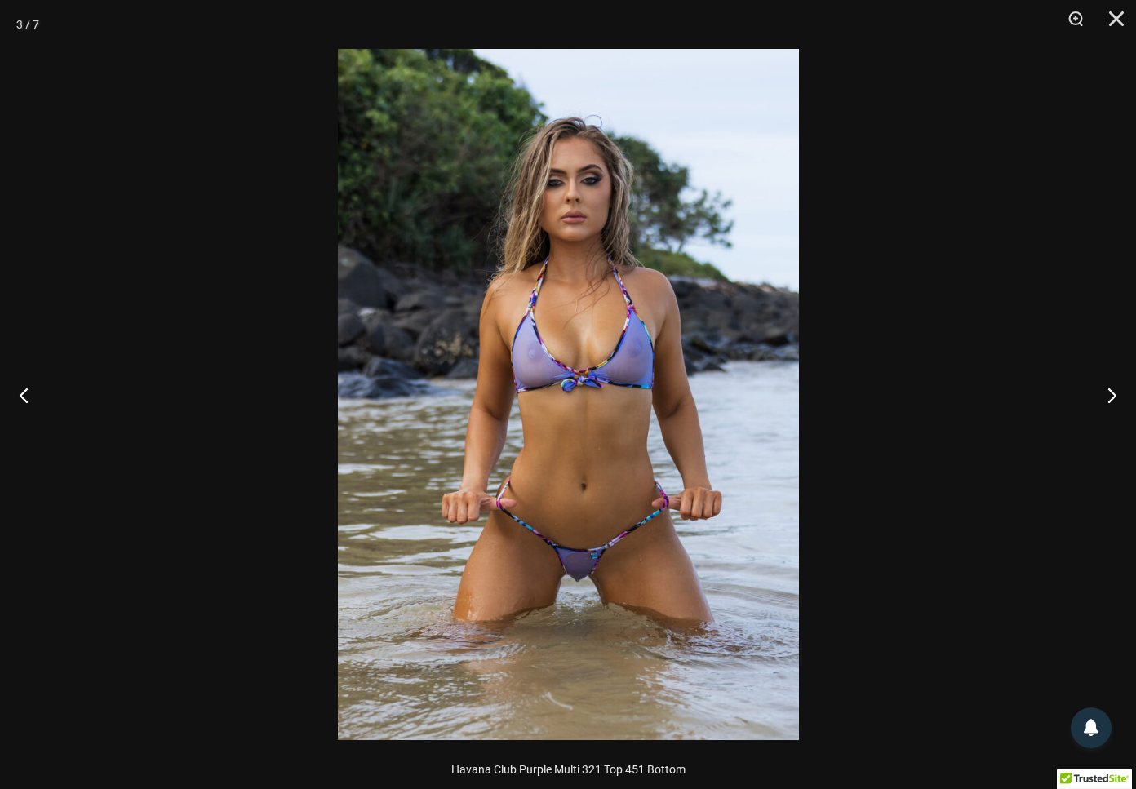
click at [373, 389] on img at bounding box center [568, 394] width 461 height 691
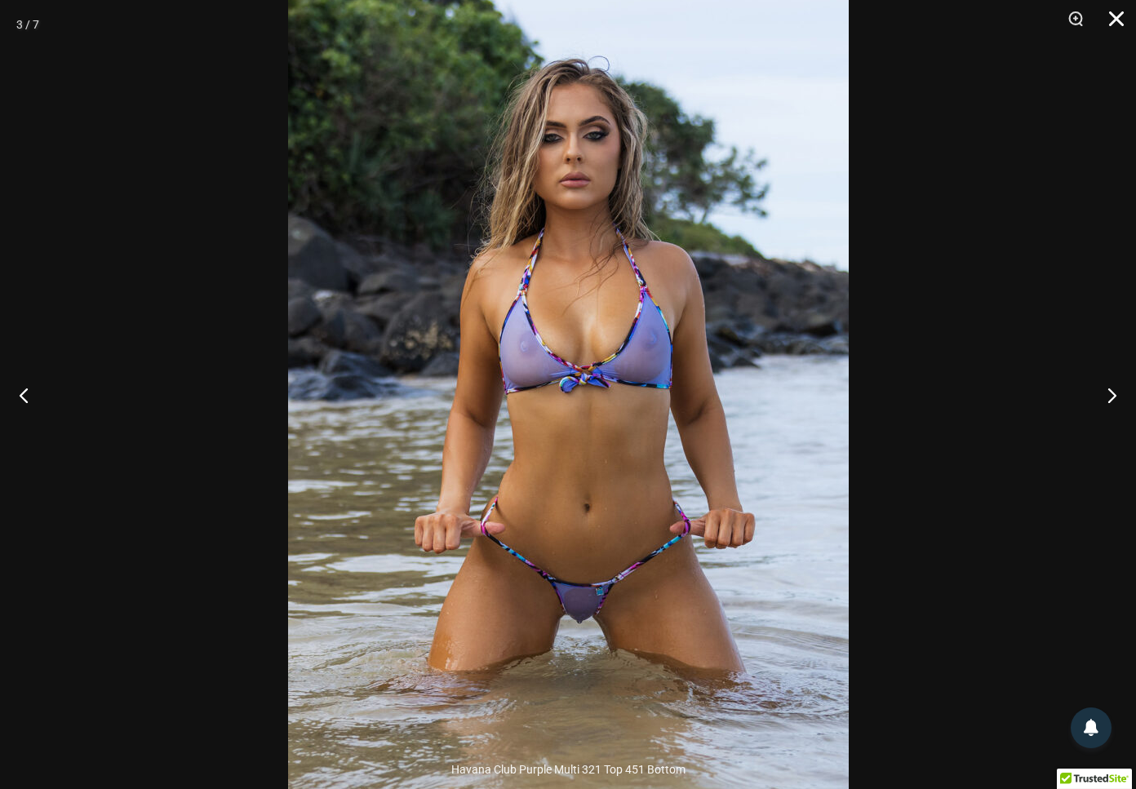
click at [1116, 46] on button "Close" at bounding box center [1111, 24] width 41 height 49
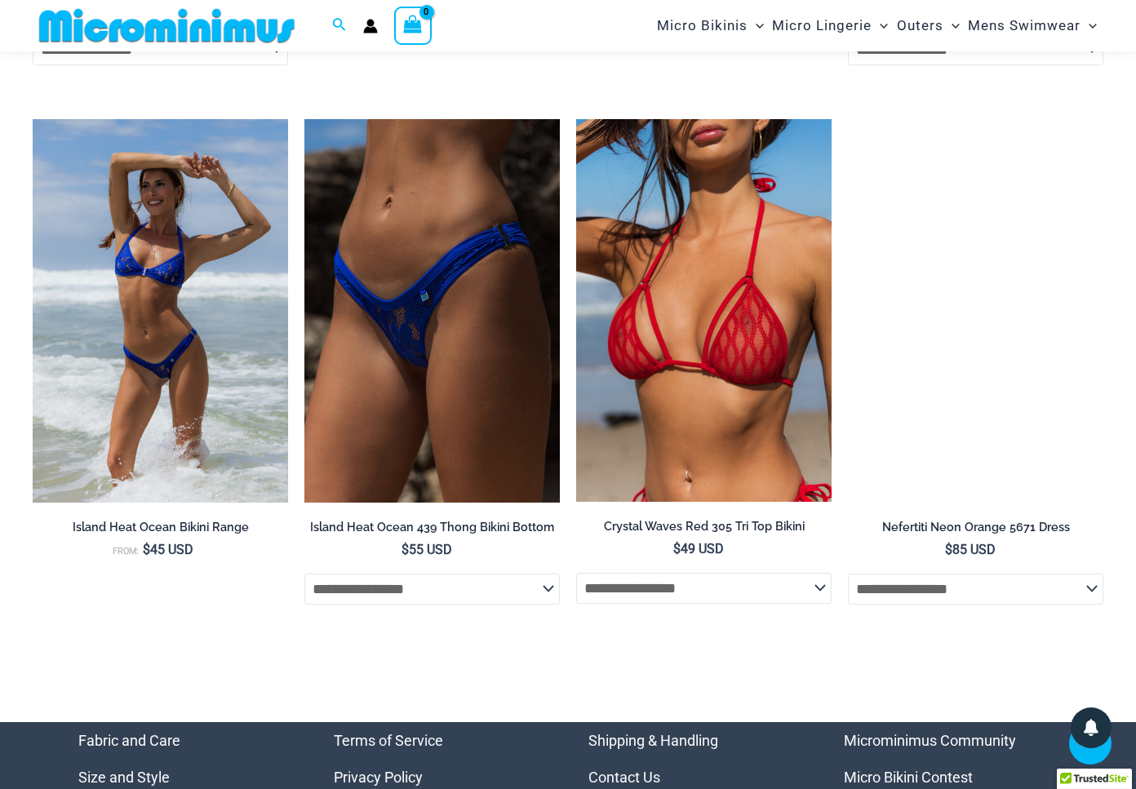
scroll to position [5576, 0]
